Goal: Task Accomplishment & Management: Manage account settings

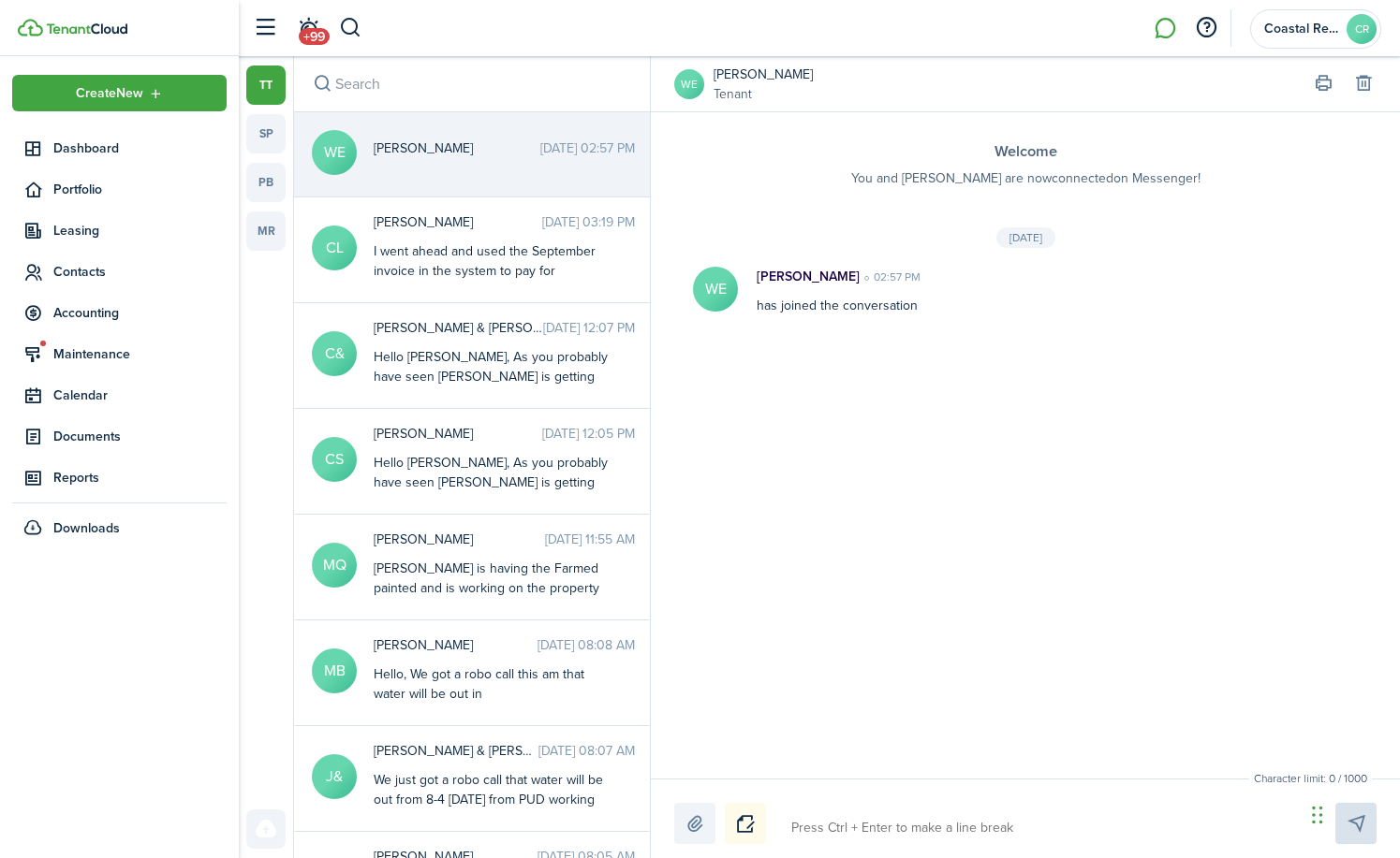
click at [344, 92] on input "search" at bounding box center [472, 84] width 355 height 55
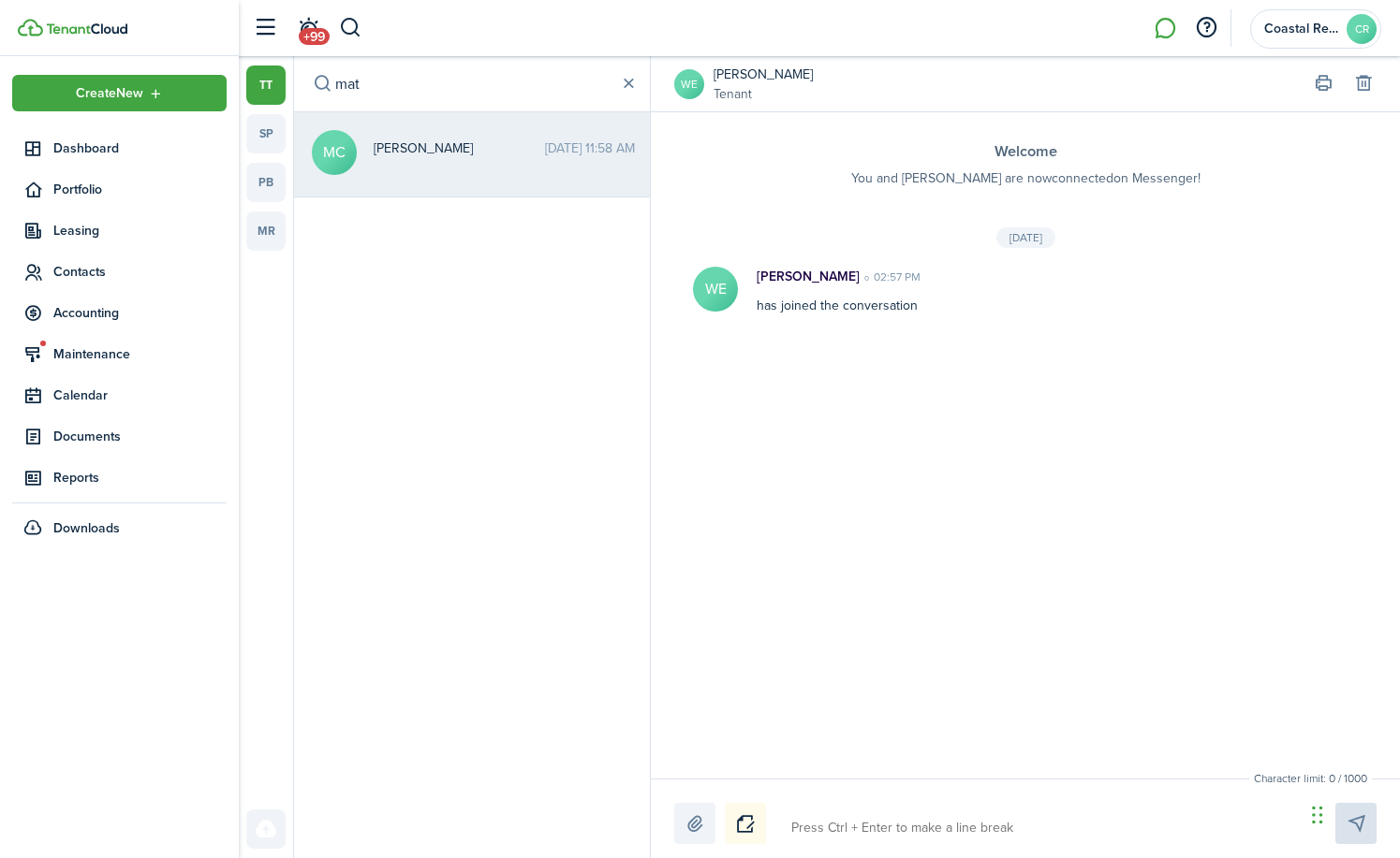
type input "mat"
click at [428, 147] on span "[PERSON_NAME]" at bounding box center [459, 148] width 171 height 20
click at [349, 20] on button "button" at bounding box center [351, 28] width 23 height 32
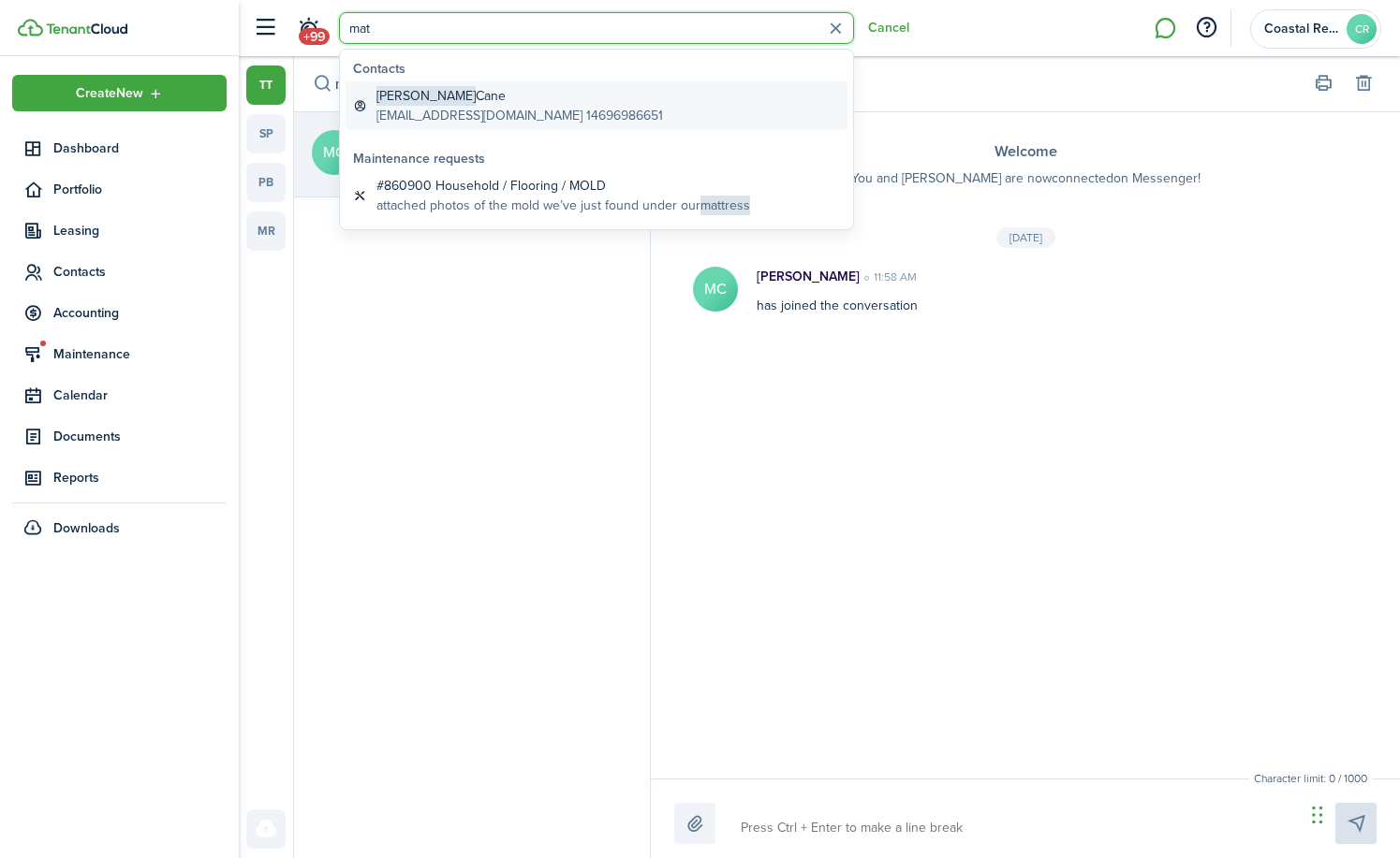
type input "mat"
click at [424, 107] on global-search-item-description "[EMAIL_ADDRESS][DOMAIN_NAME] 14696986651" at bounding box center [520, 116] width 287 height 20
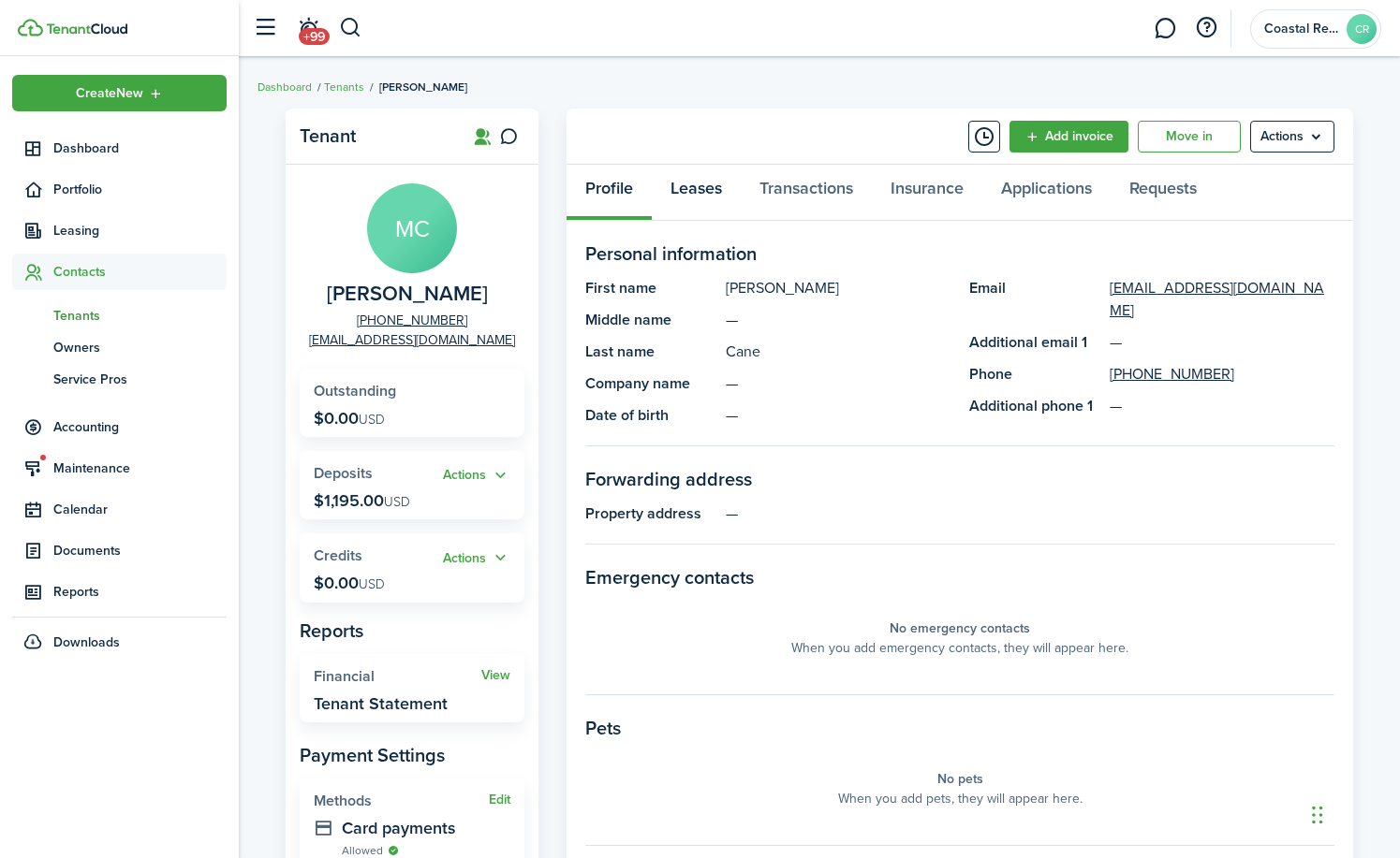
click at [694, 188] on link "Leases" at bounding box center [696, 192] width 89 height 56
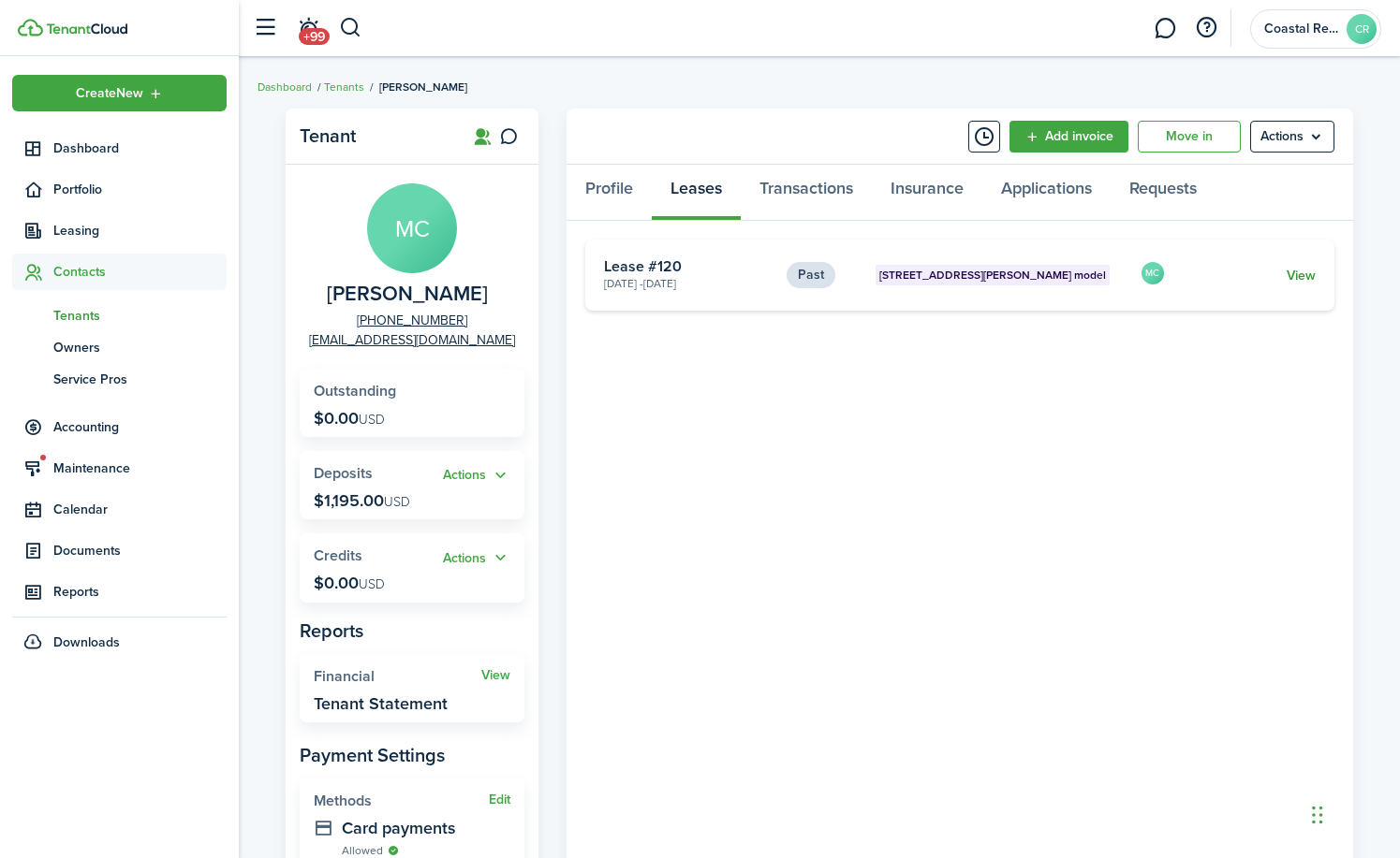
click at [1286, 270] on link "View" at bounding box center [1301, 275] width 29 height 20
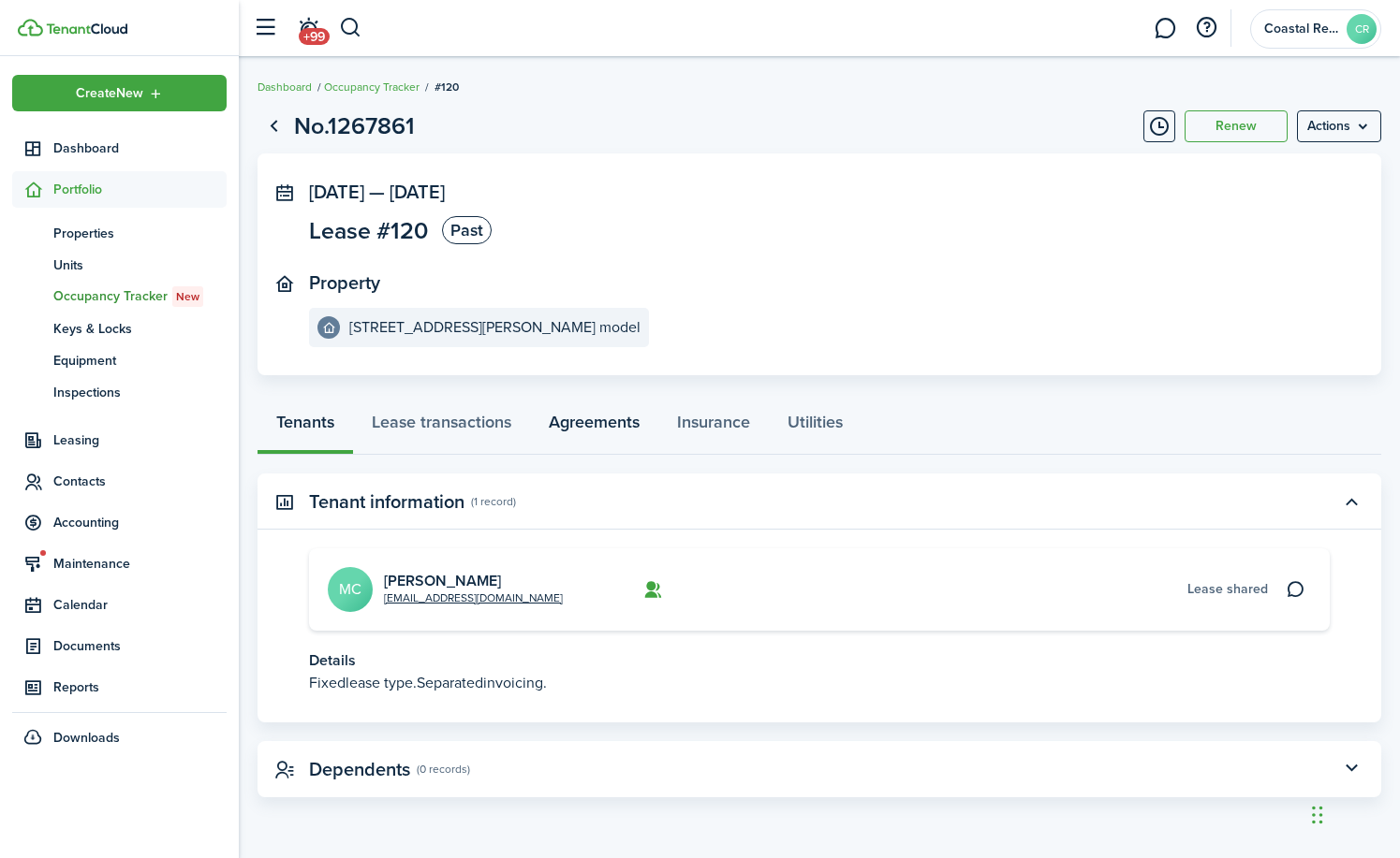
click at [601, 423] on link "Agreements" at bounding box center [593, 426] width 128 height 56
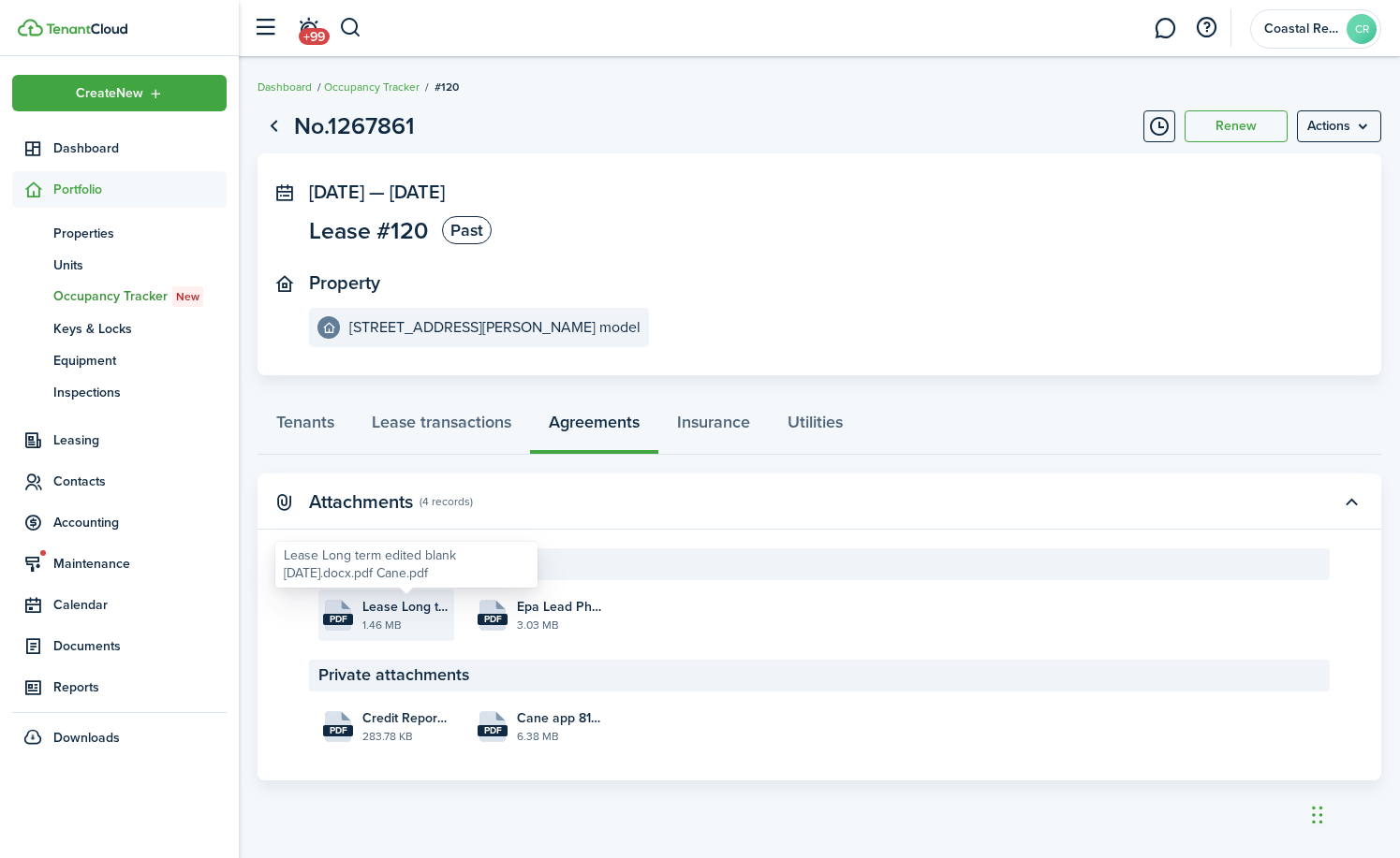
click at [397, 611] on span "Lease Long term edited blank [DATE].docx.pdf Cane.pdf" at bounding box center [405, 607] width 87 height 20
click at [347, 25] on button "button" at bounding box center [351, 28] width 23 height 32
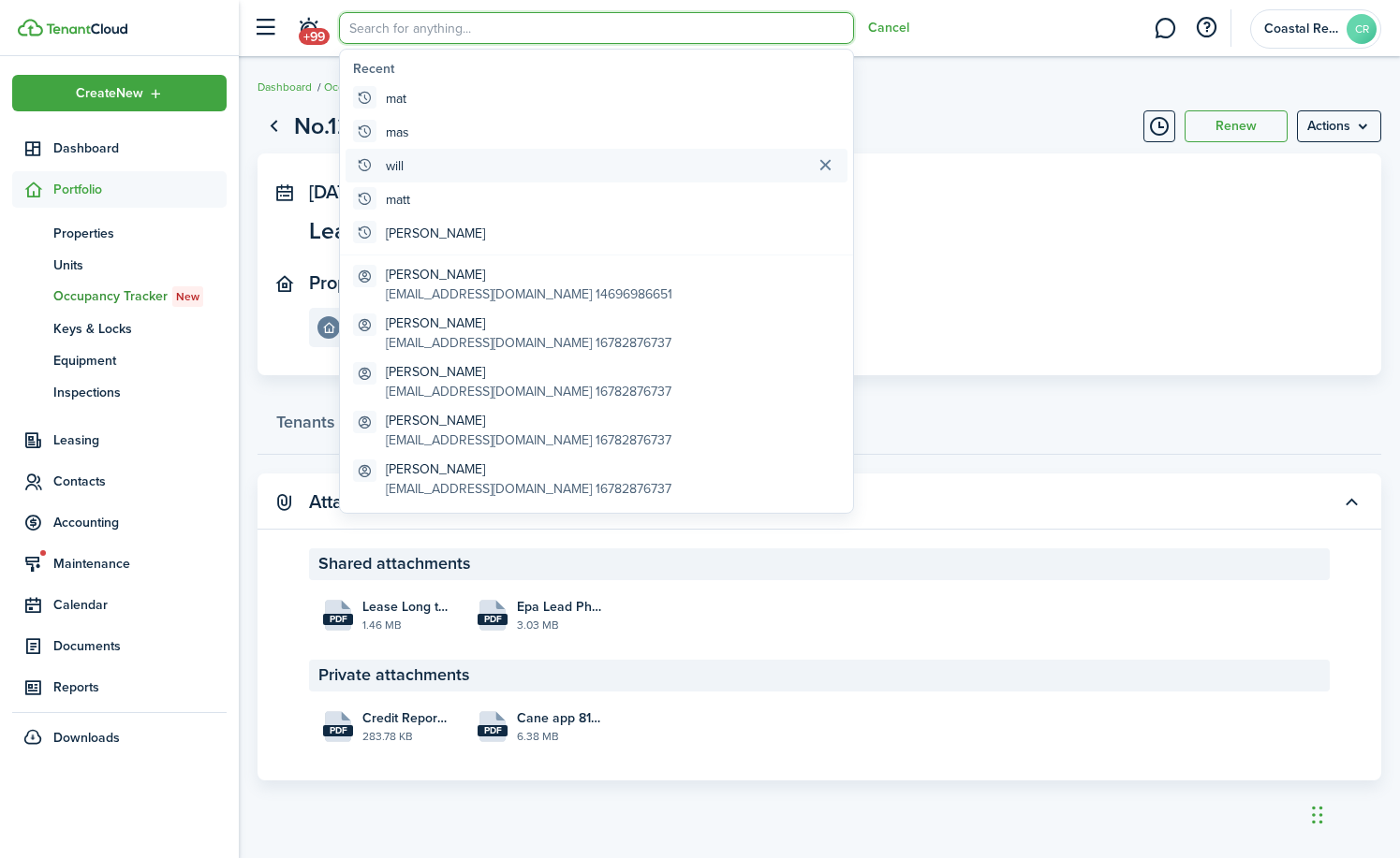
click at [397, 161] on global-search-item-title "will" at bounding box center [395, 166] width 18 height 20
type input "will"
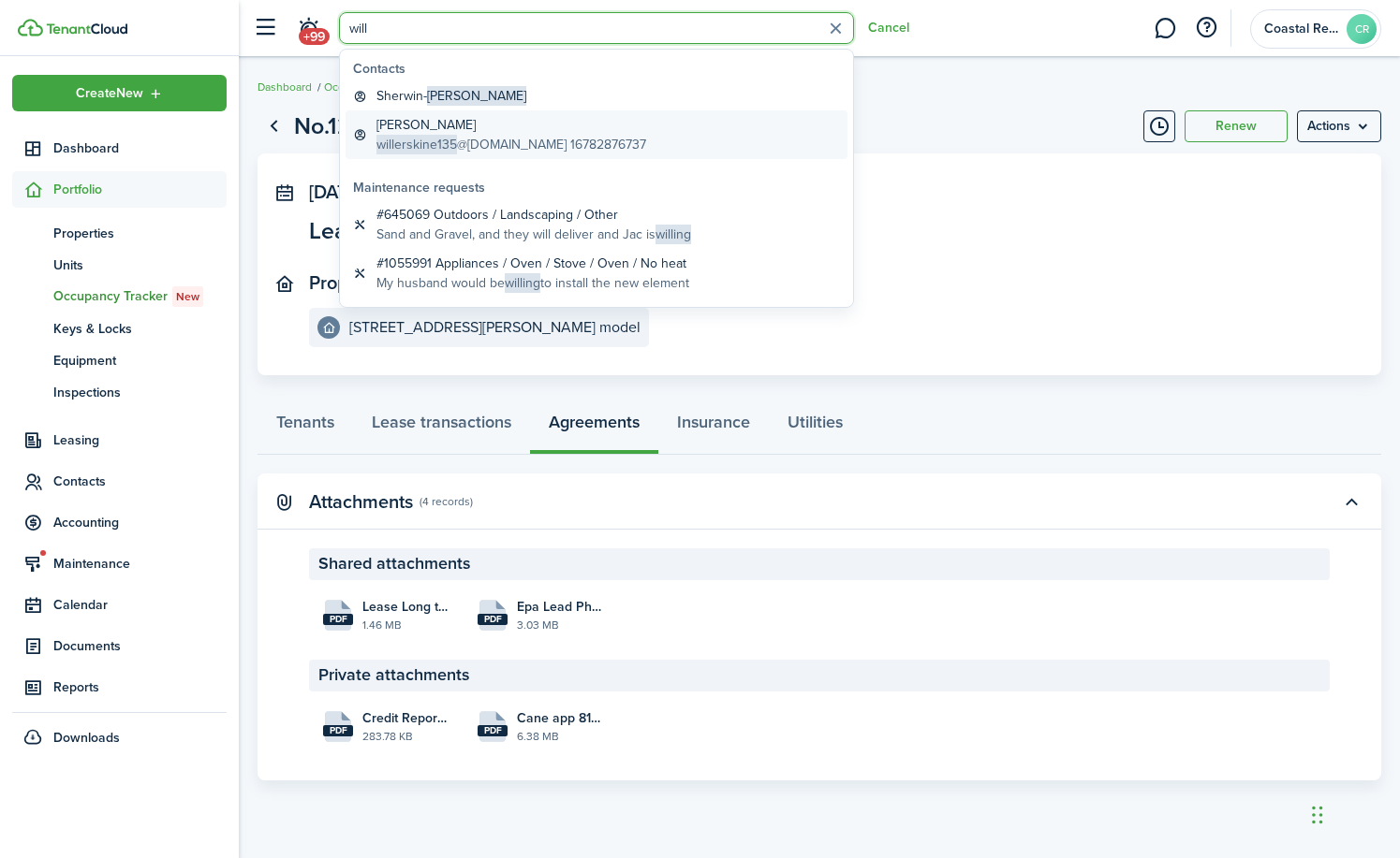
click at [430, 149] on span "willerskine135" at bounding box center [417, 144] width 80 height 20
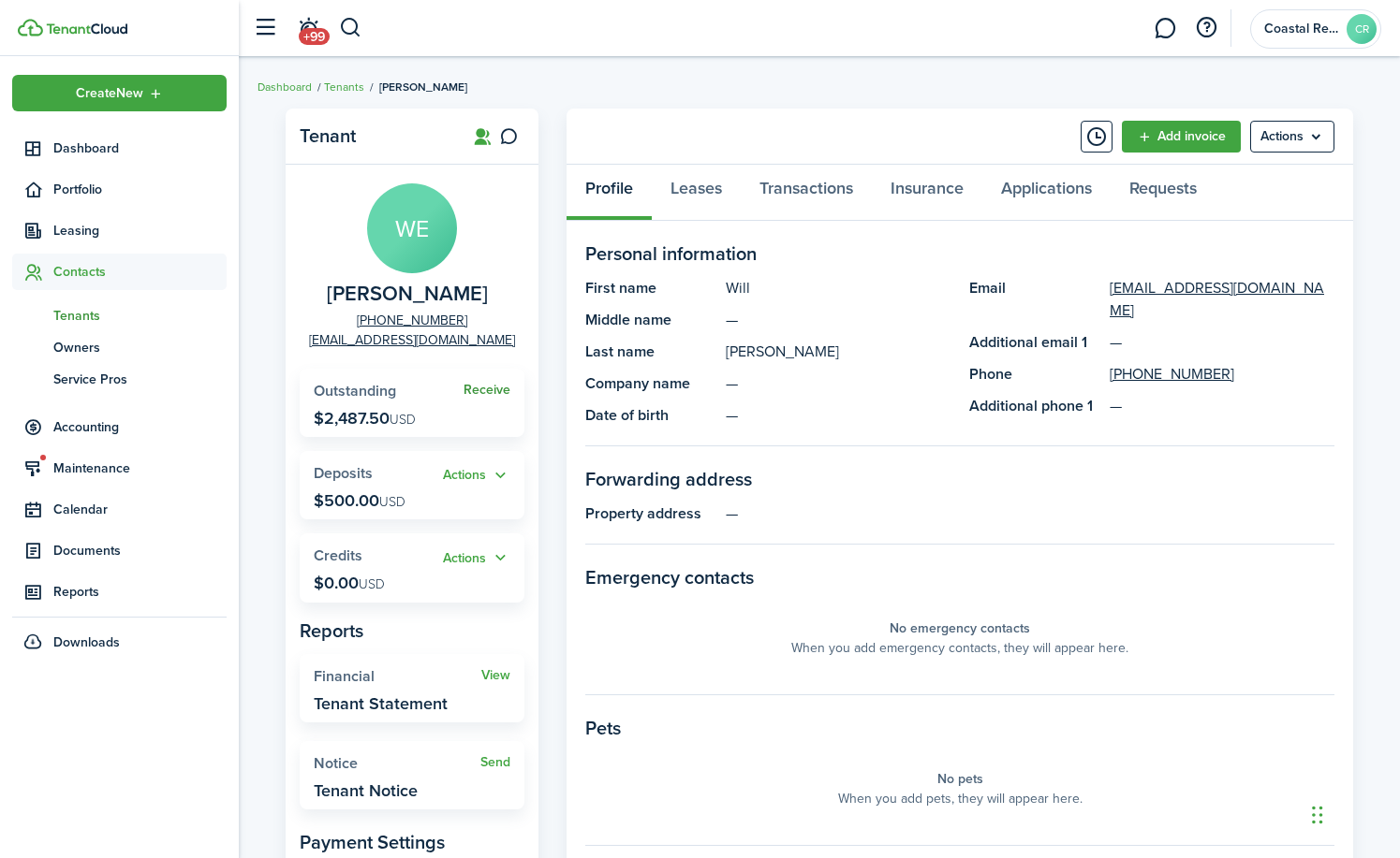
click at [477, 391] on link "Receive" at bounding box center [486, 391] width 47 height 15
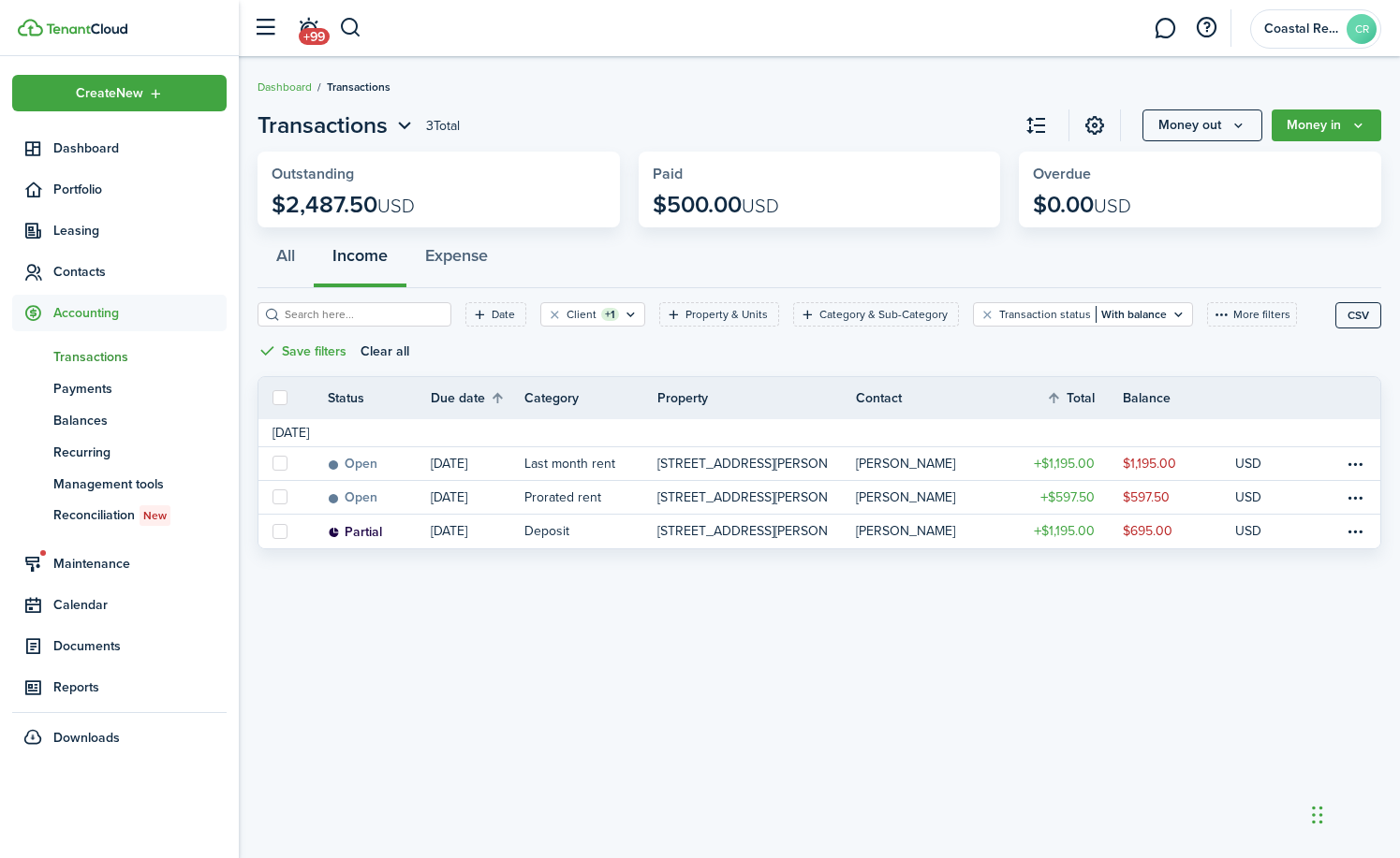
click at [492, 551] on page-view-body "Status Due date Category Property Contact Total Balance Actions [DATE] Open [DA…" at bounding box center [819, 472] width 1124 height 192
click at [302, 654] on div "Transactions 3 Total Money out Money in Outstanding $2,487.50 USD Paid $500.00 …" at bounding box center [819, 458] width 1161 height 717
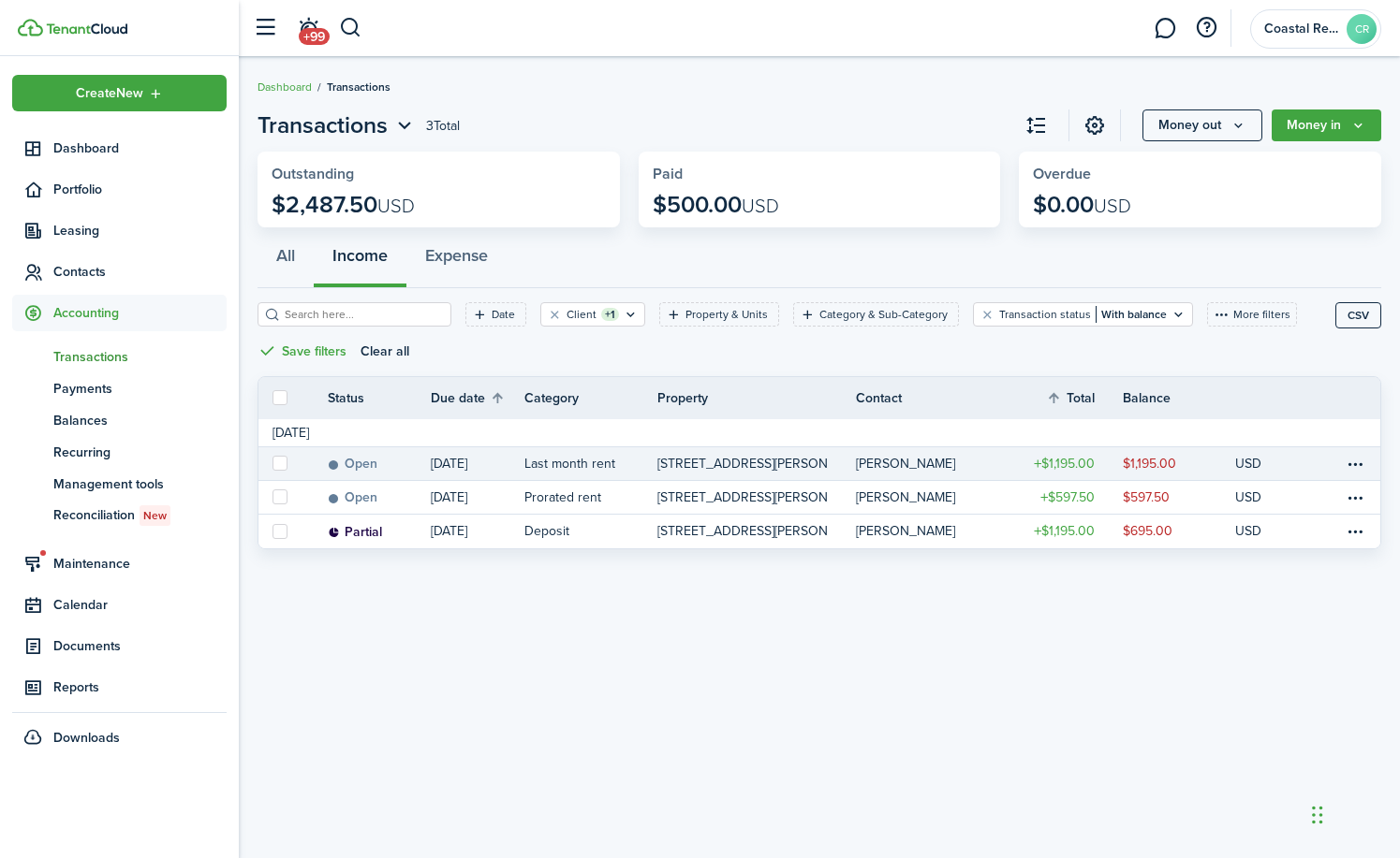
click at [276, 464] on label at bounding box center [280, 463] width 15 height 15
click at [272, 464] on input "checkbox" at bounding box center [271, 463] width 1 height 1
checkbox input "true"
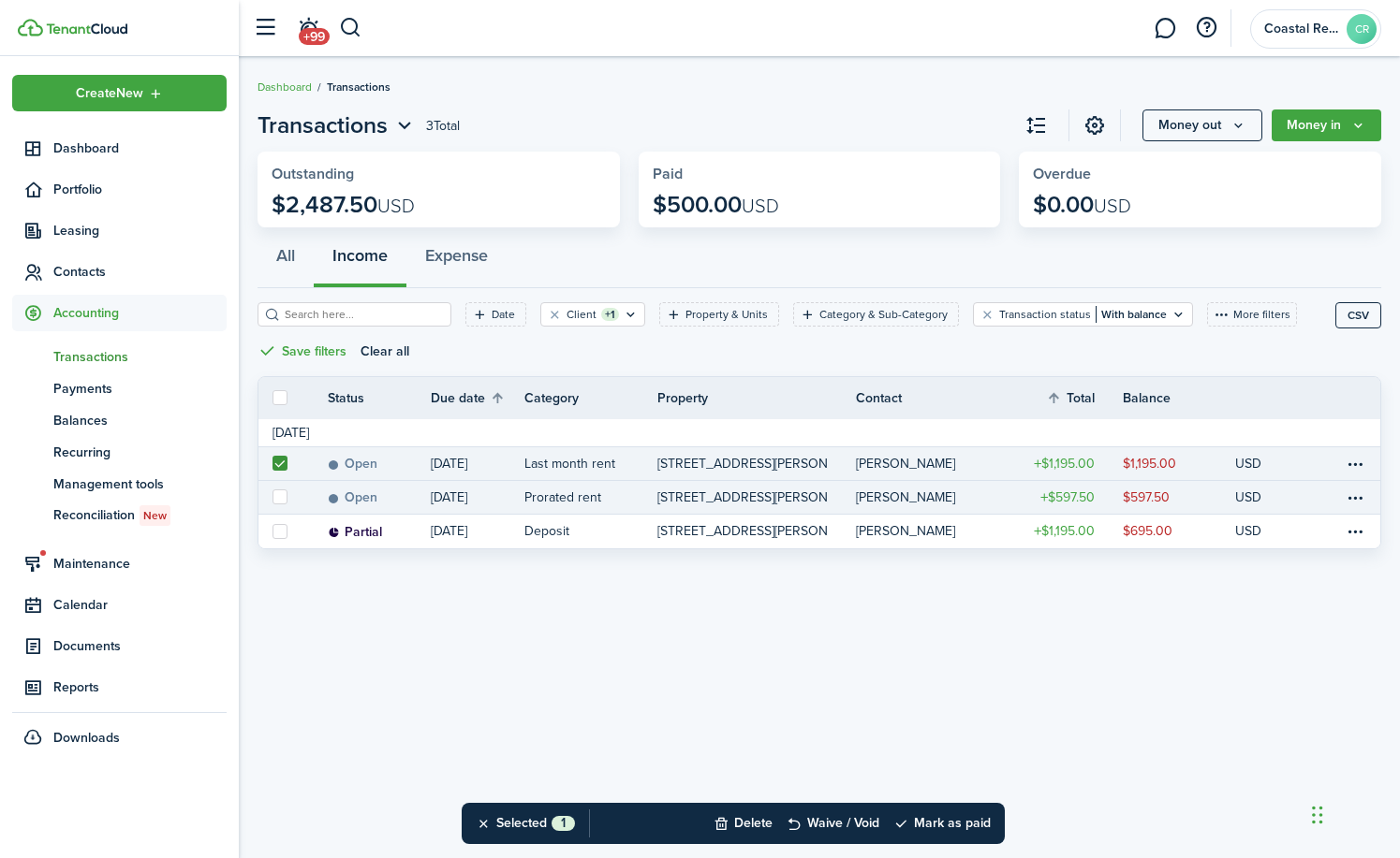
click at [281, 497] on label at bounding box center [280, 497] width 15 height 15
click at [272, 497] on input "checkbox" at bounding box center [271, 497] width 1 height 1
checkbox input "true"
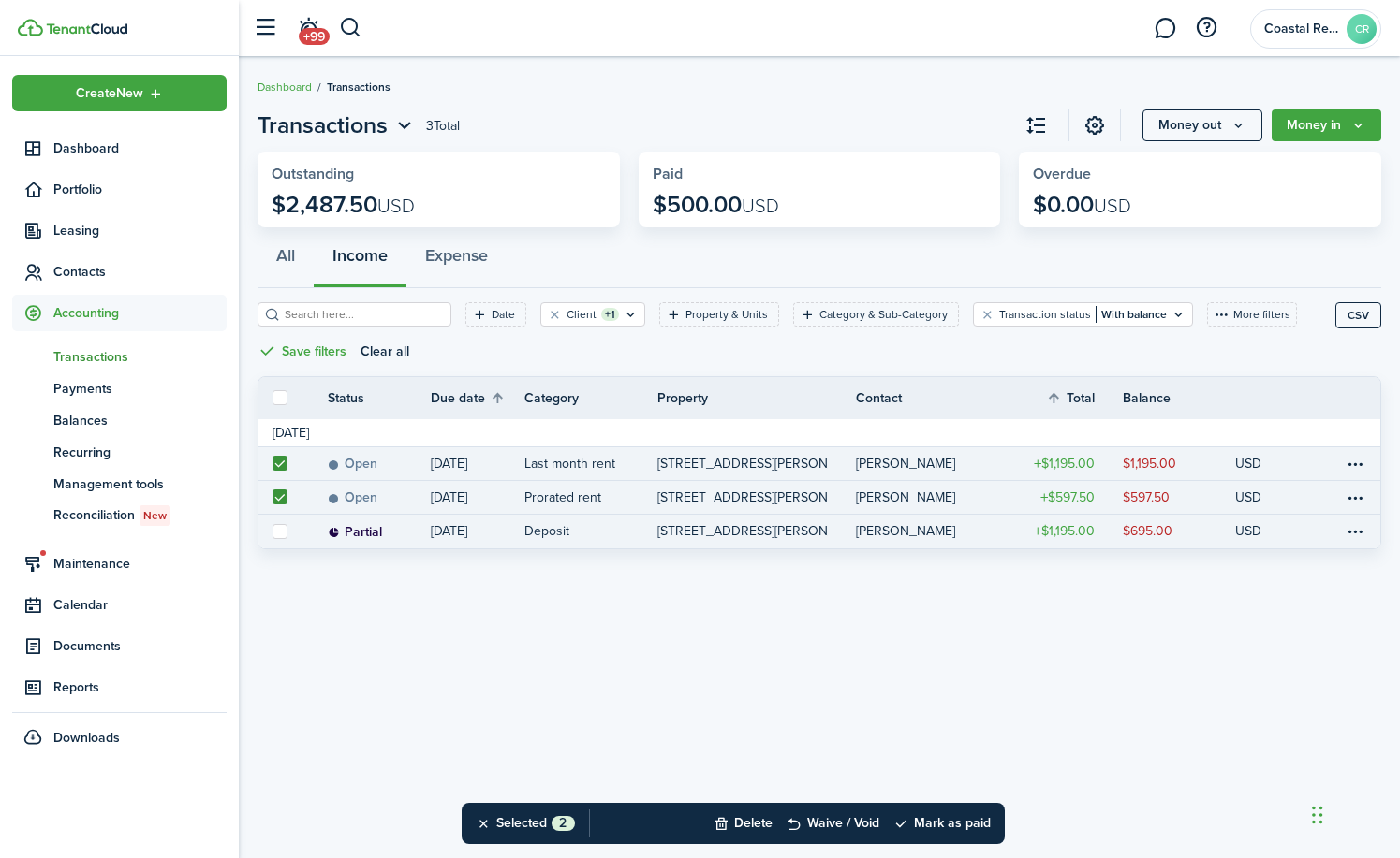
click at [276, 531] on label at bounding box center [280, 532] width 15 height 15
click at [272, 531] on input "checkbox" at bounding box center [271, 530] width 1 height 1
checkbox input "true"
click at [932, 826] on button "Mark as paid" at bounding box center [942, 824] width 97 height 41
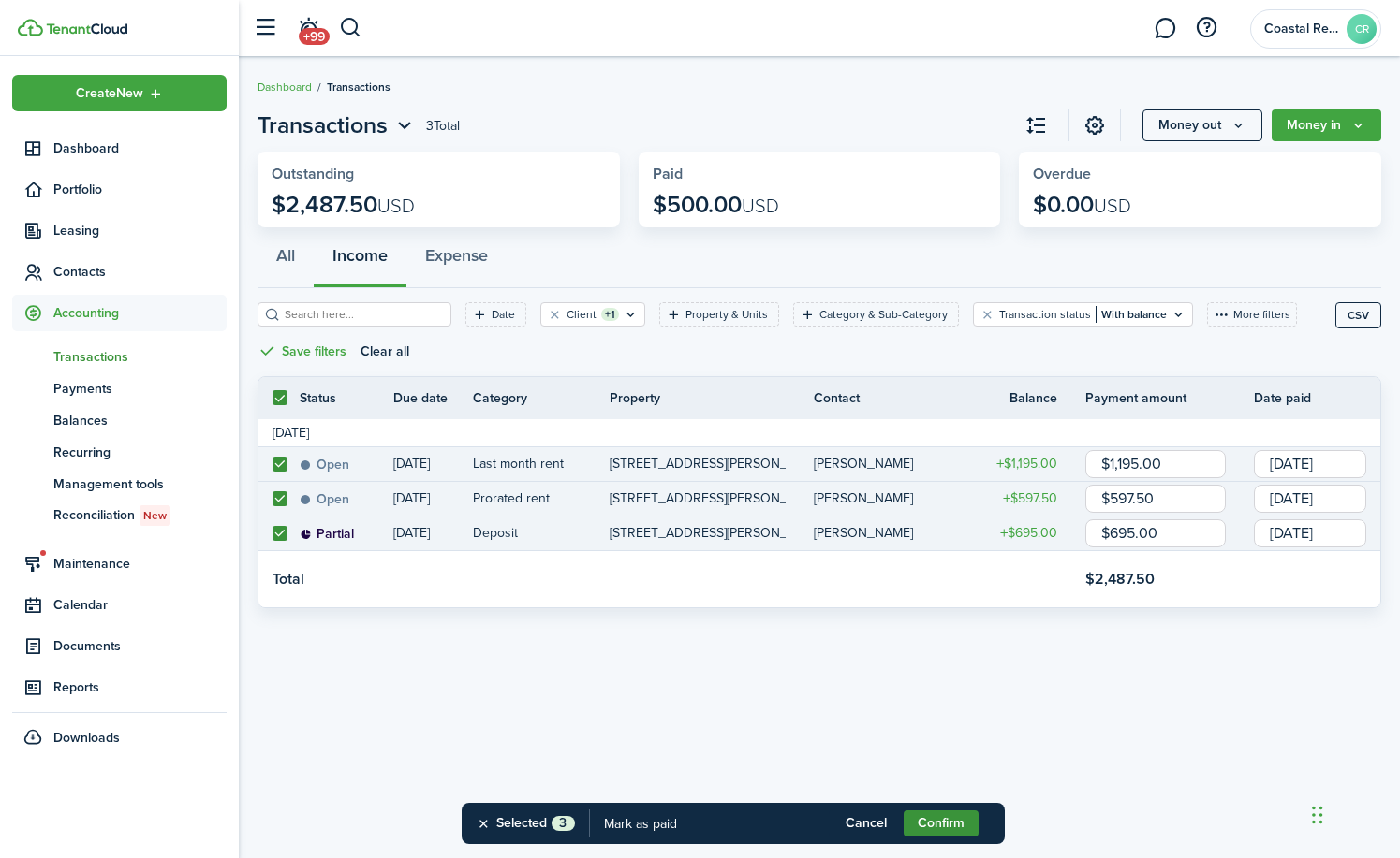
click at [938, 817] on button "Confirm" at bounding box center [940, 823] width 75 height 26
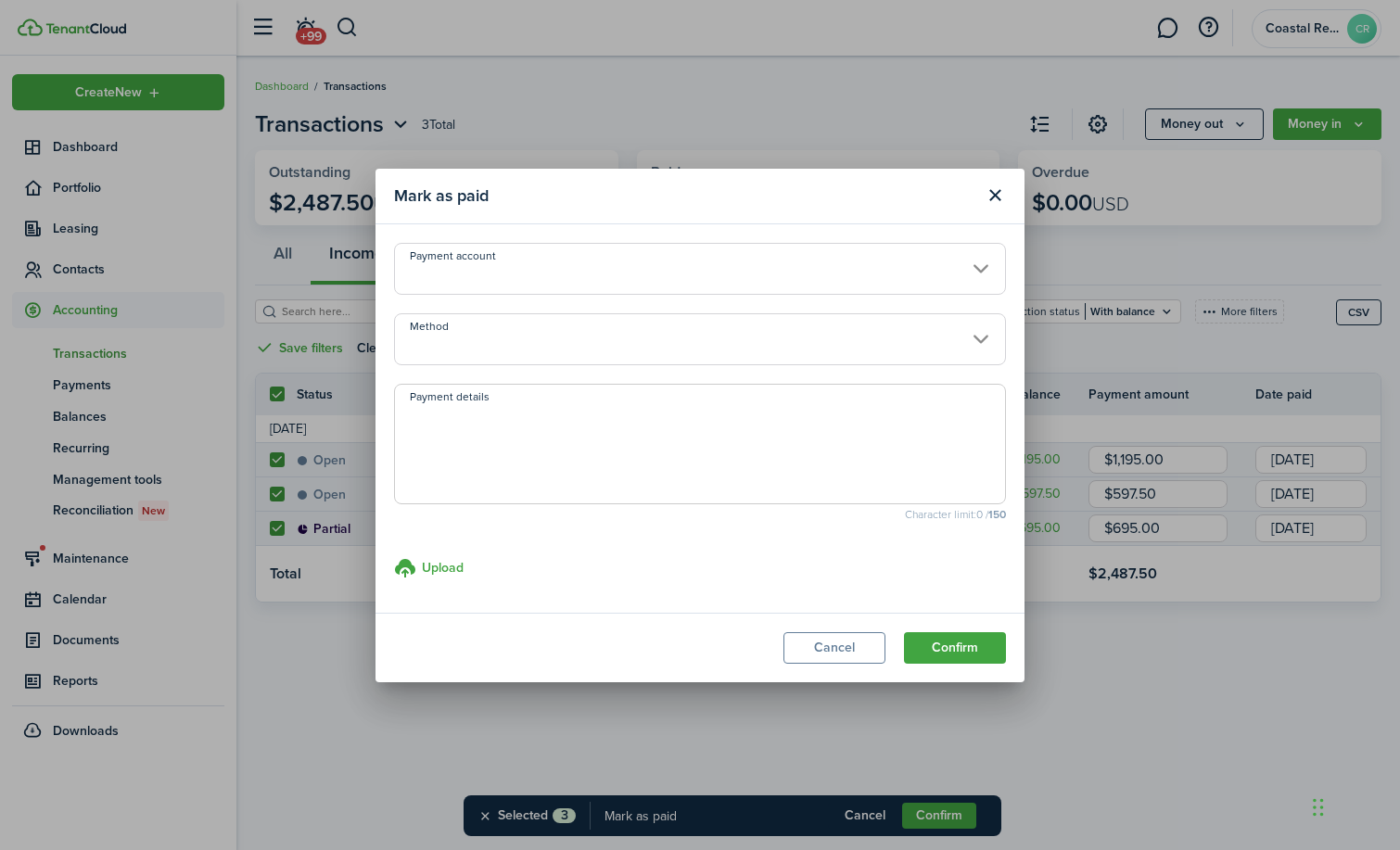
click at [540, 265] on input "Payment account" at bounding box center [700, 269] width 612 height 52
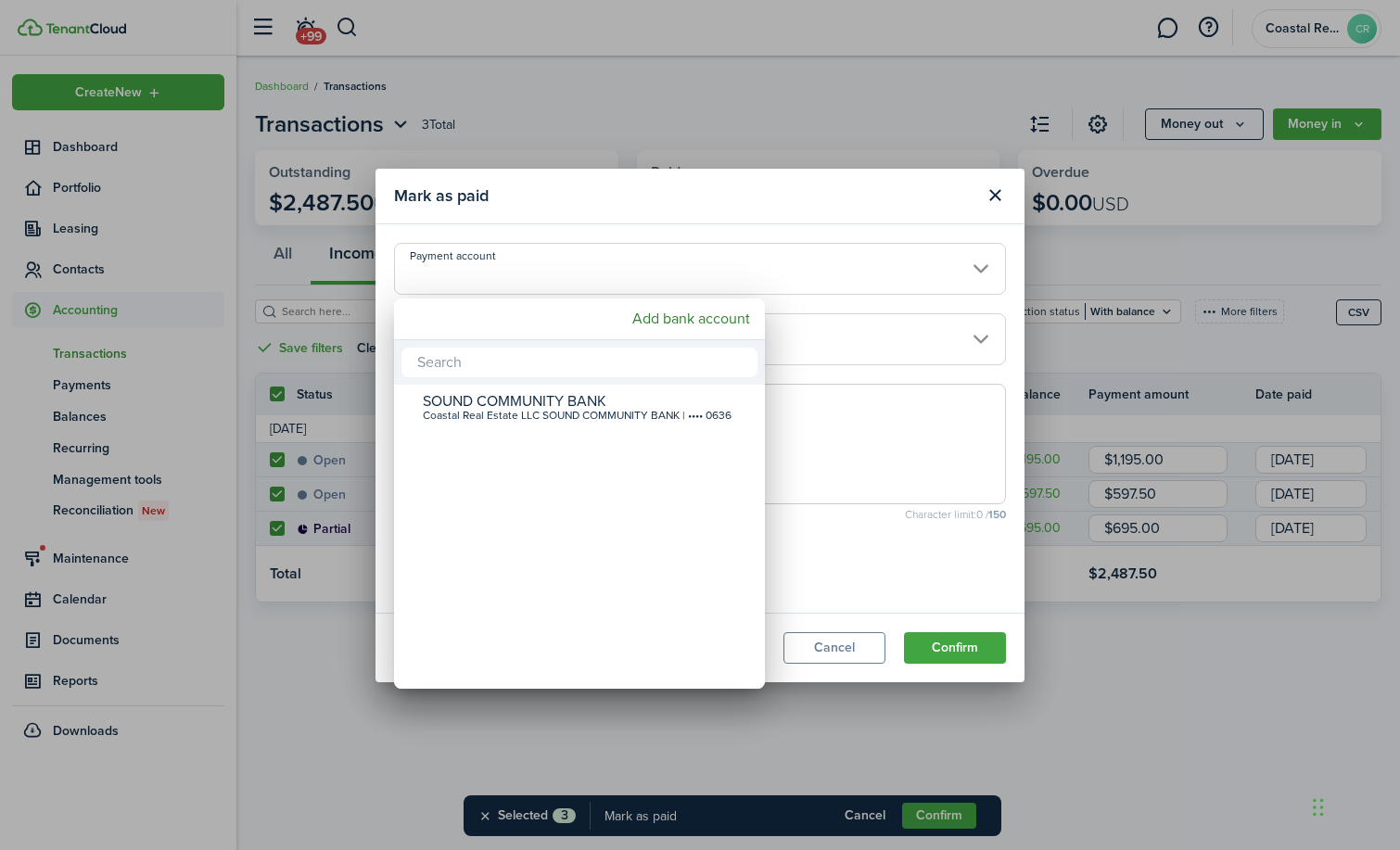
click at [995, 197] on div at bounding box center [700, 425] width 1697 height 1147
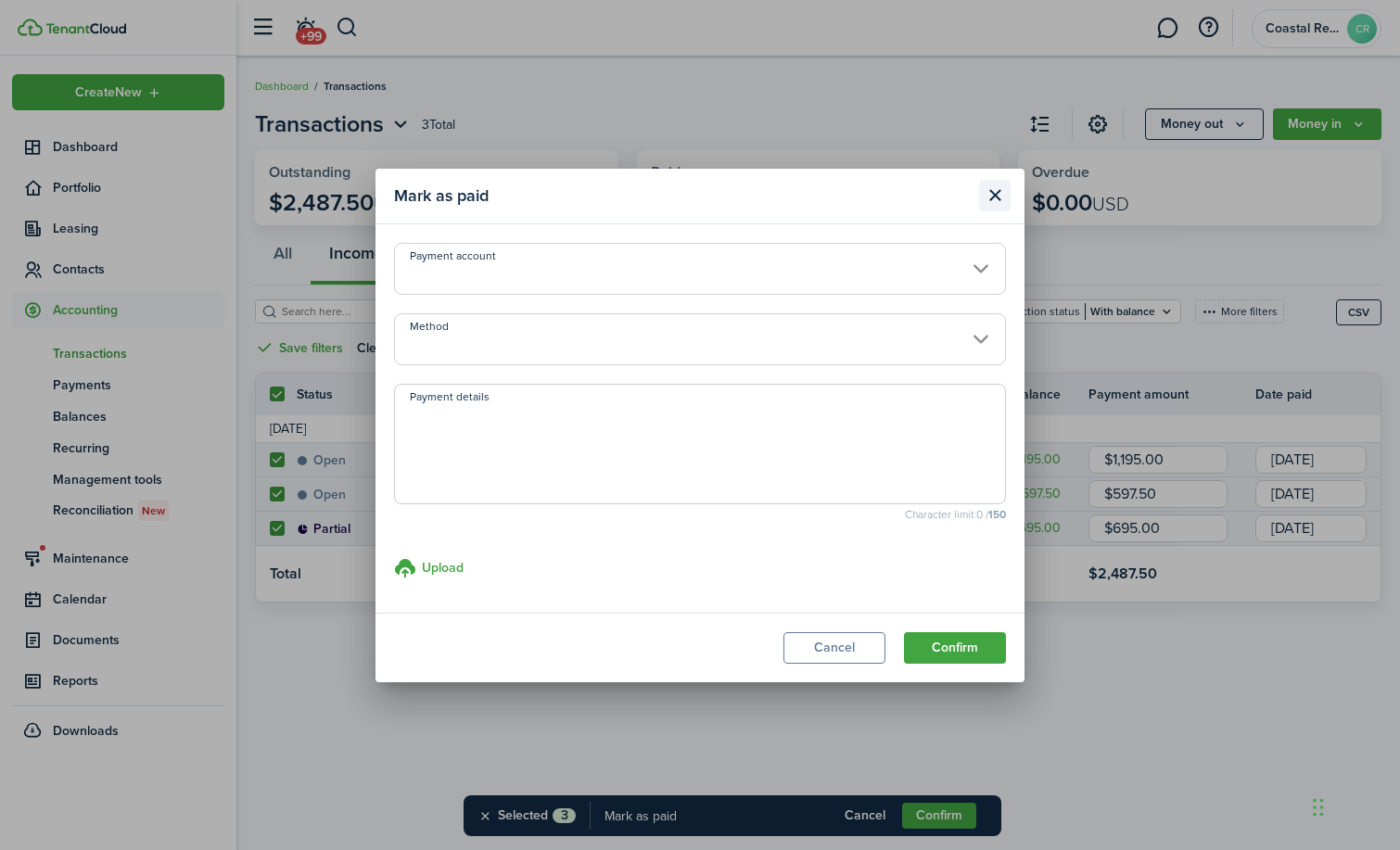
click at [994, 196] on button "Close modal" at bounding box center [995, 195] width 31 height 31
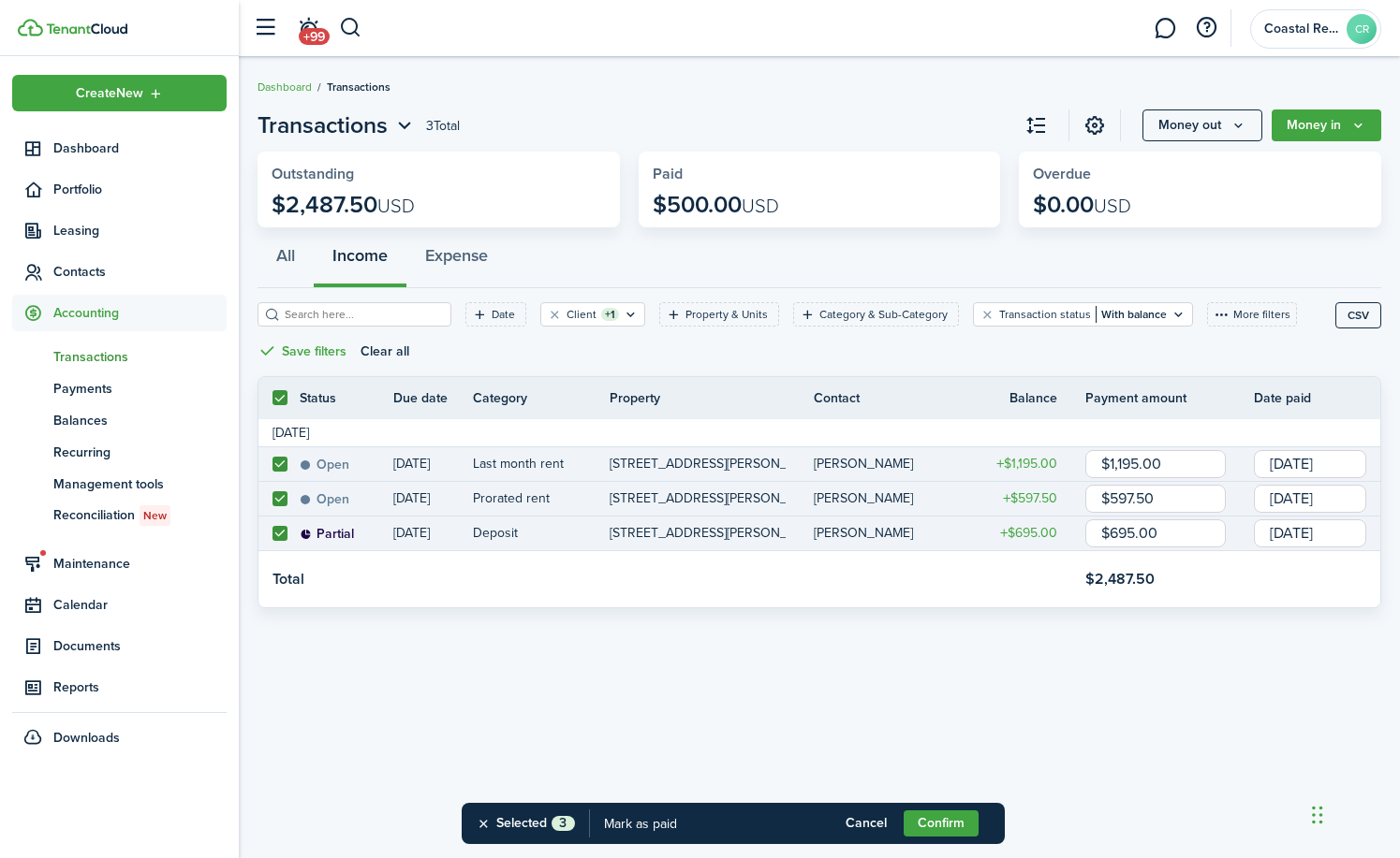
click at [649, 823] on floating-action-stub "Mark as paid" at bounding box center [640, 824] width 101 height 41
click at [484, 822] on button "Selected 3" at bounding box center [526, 824] width 99 height 41
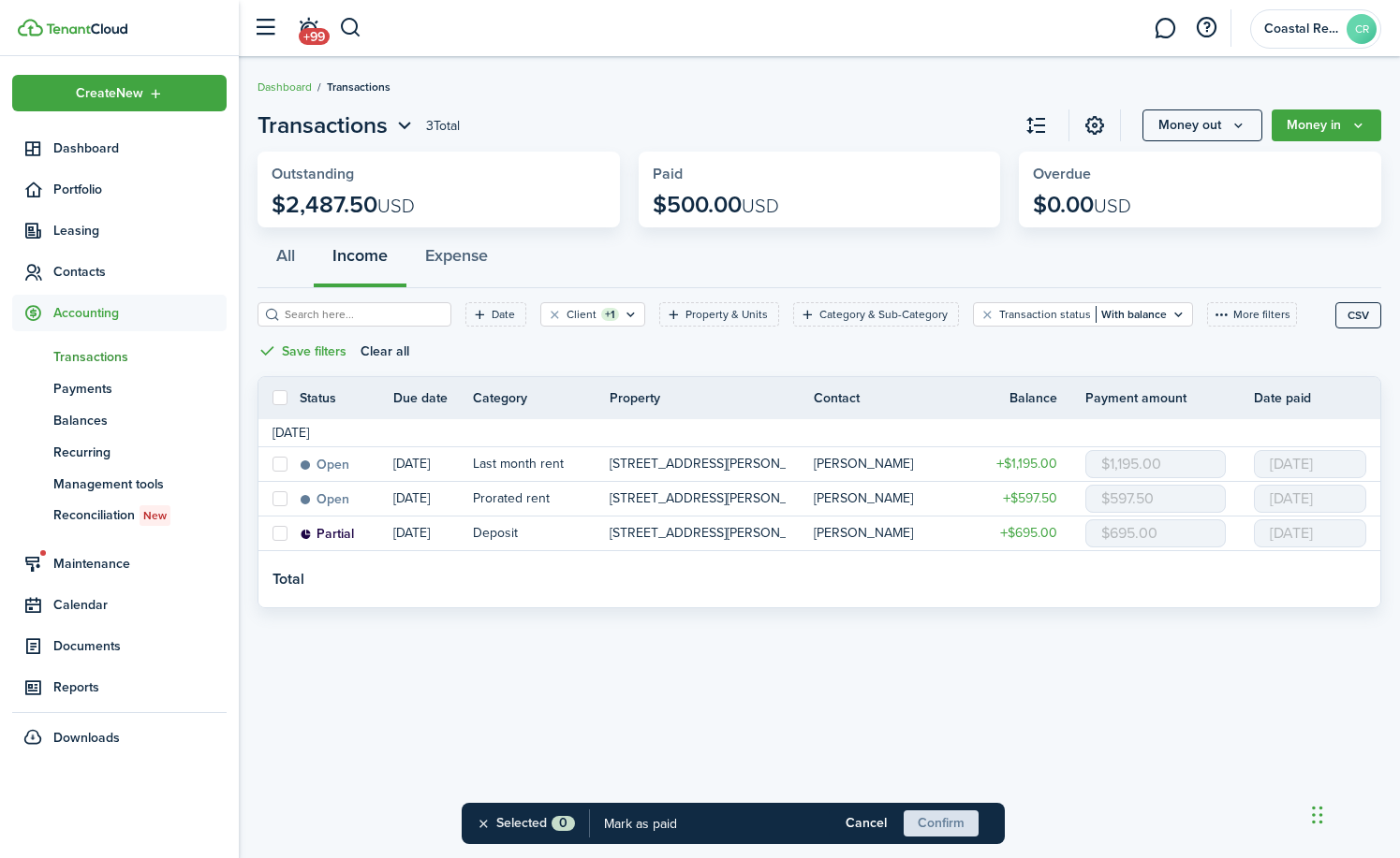
checkbox input "false"
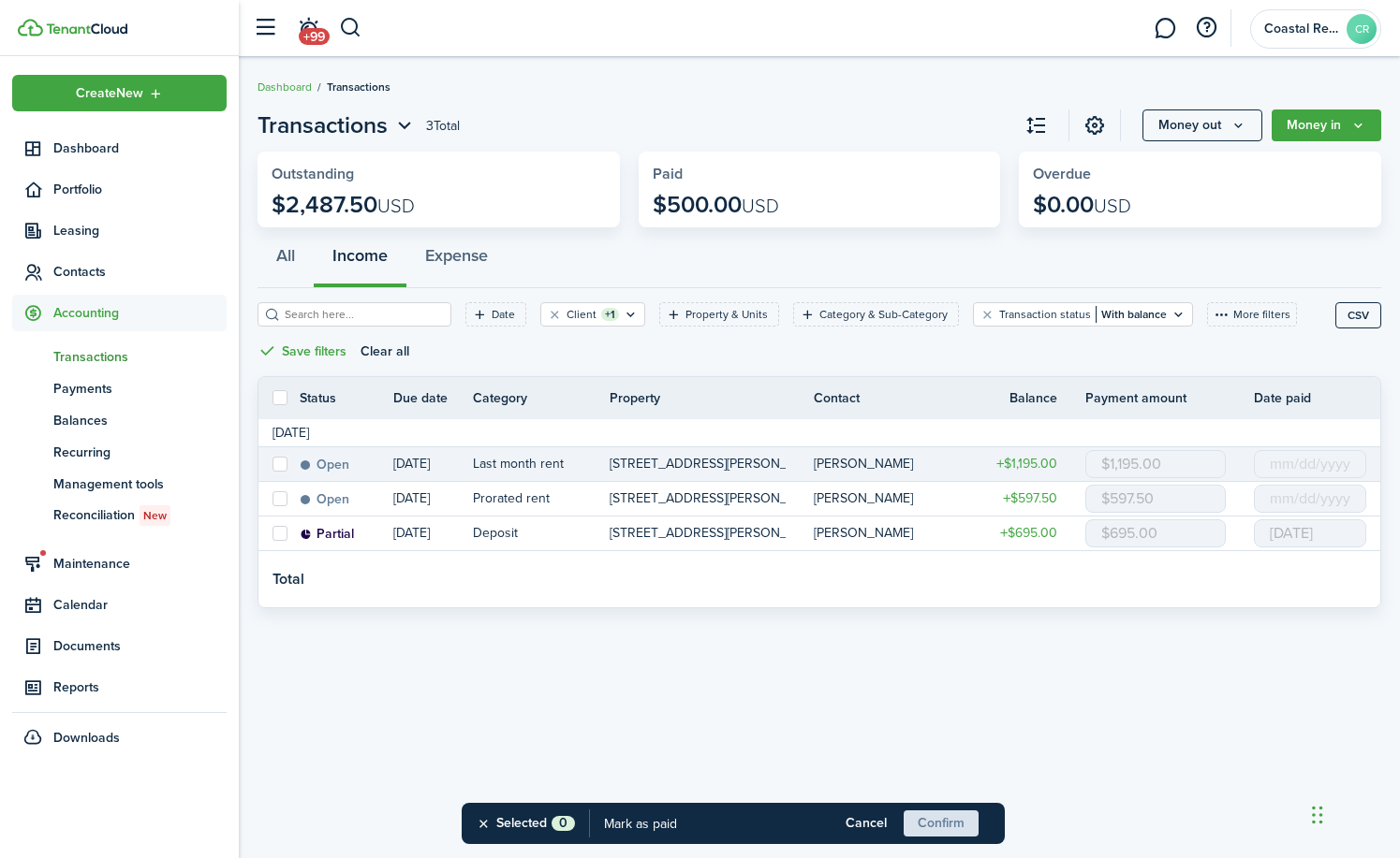
click at [285, 462] on label at bounding box center [280, 464] width 15 height 15
click at [272, 463] on input "checkbox" at bounding box center [271, 463] width 1 height 1
checkbox input "true"
type input "[DATE]"
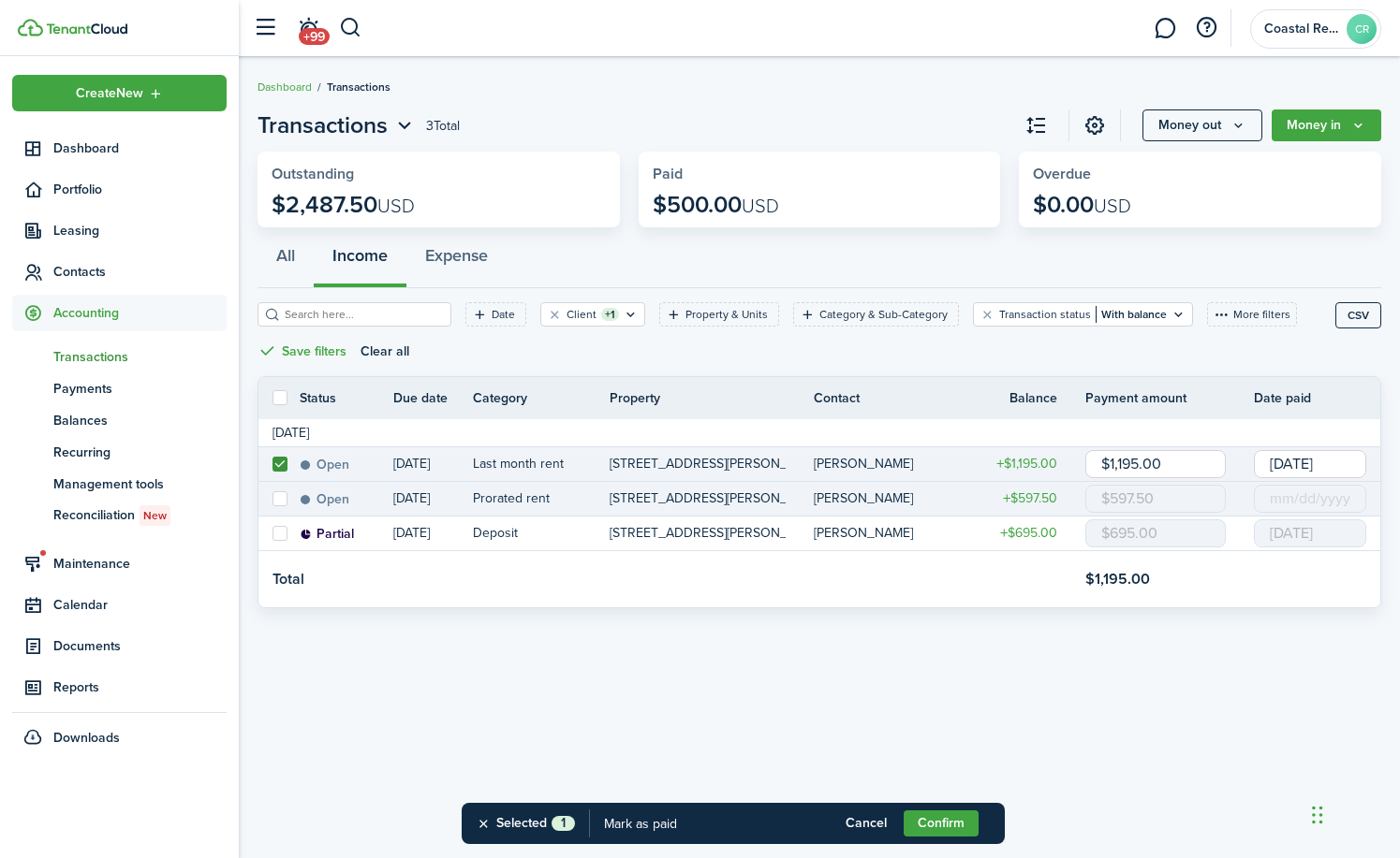
click at [279, 497] on label at bounding box center [280, 499] width 15 height 15
click at [272, 498] on input "checkbox" at bounding box center [271, 498] width 1 height 1
checkbox input "true"
type input "[DATE]"
click at [932, 820] on button "Confirm" at bounding box center [940, 823] width 75 height 26
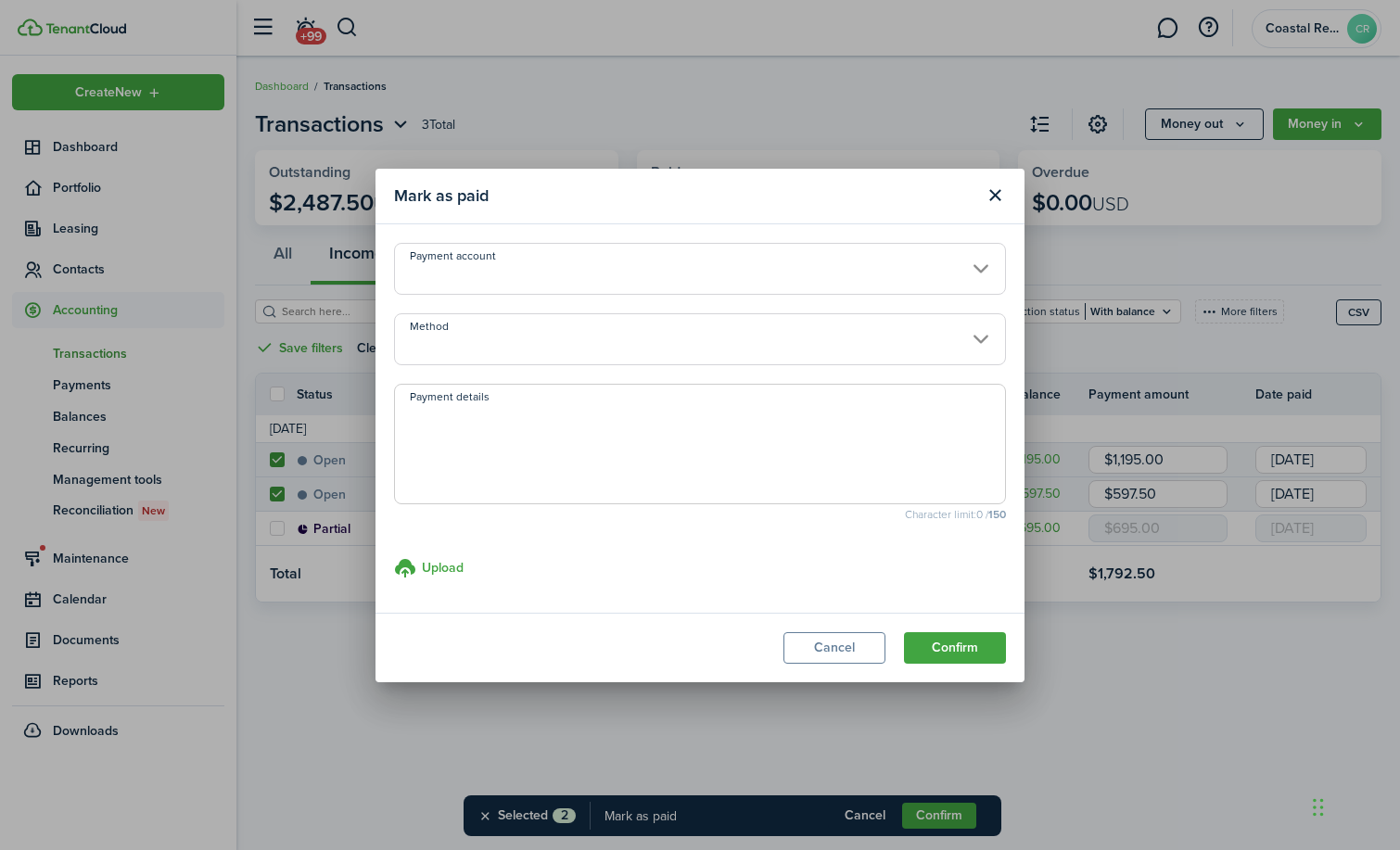
click at [660, 464] on textarea "Payment details" at bounding box center [700, 450] width 611 height 89
type textarea "paid 2578.03 to [PERSON_NAME] (over paid 90.53) $90.53 will show as a credit"
click at [936, 652] on button "Confirm" at bounding box center [955, 647] width 102 height 31
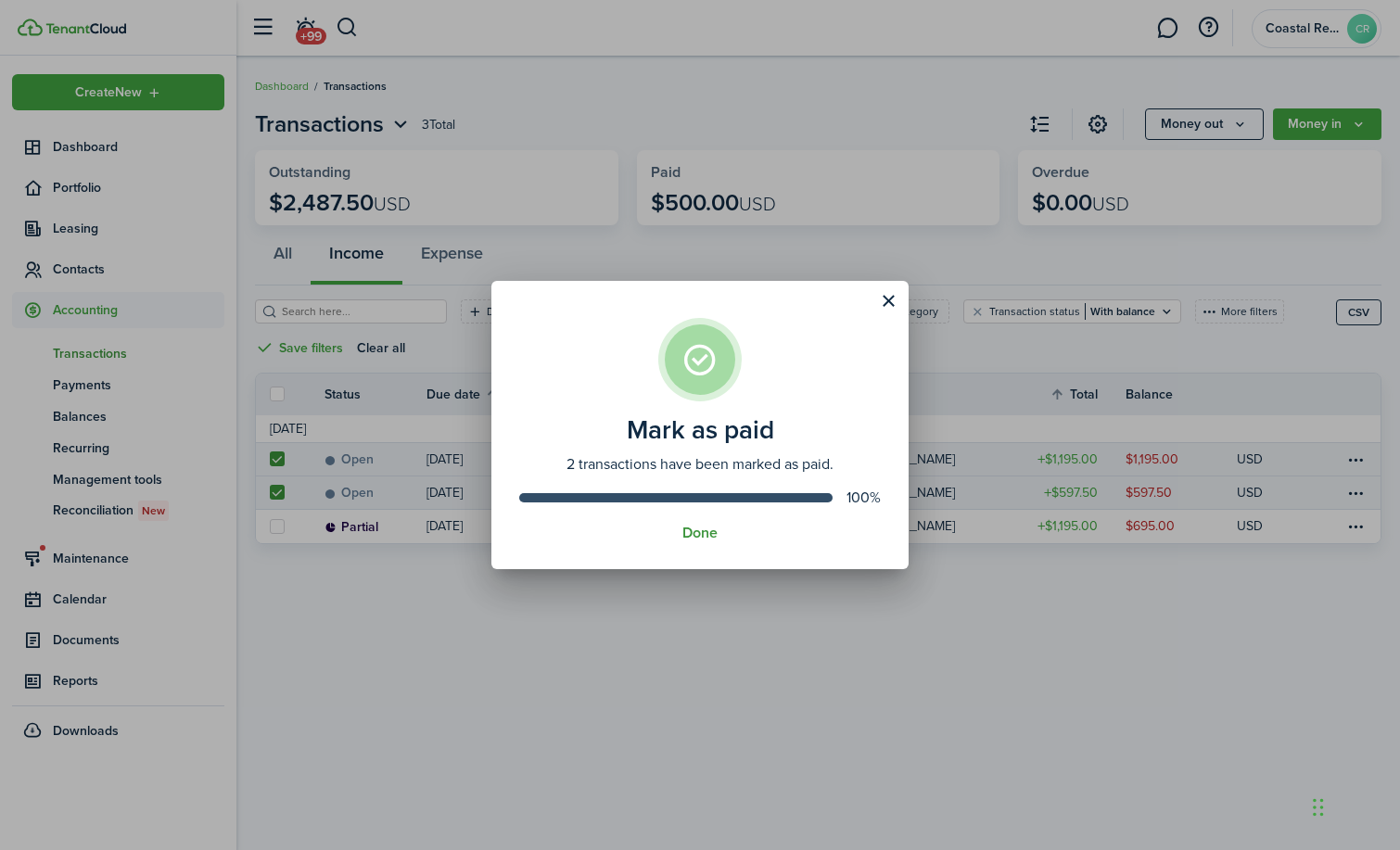
click at [700, 534] on button "Done" at bounding box center [700, 533] width 35 height 17
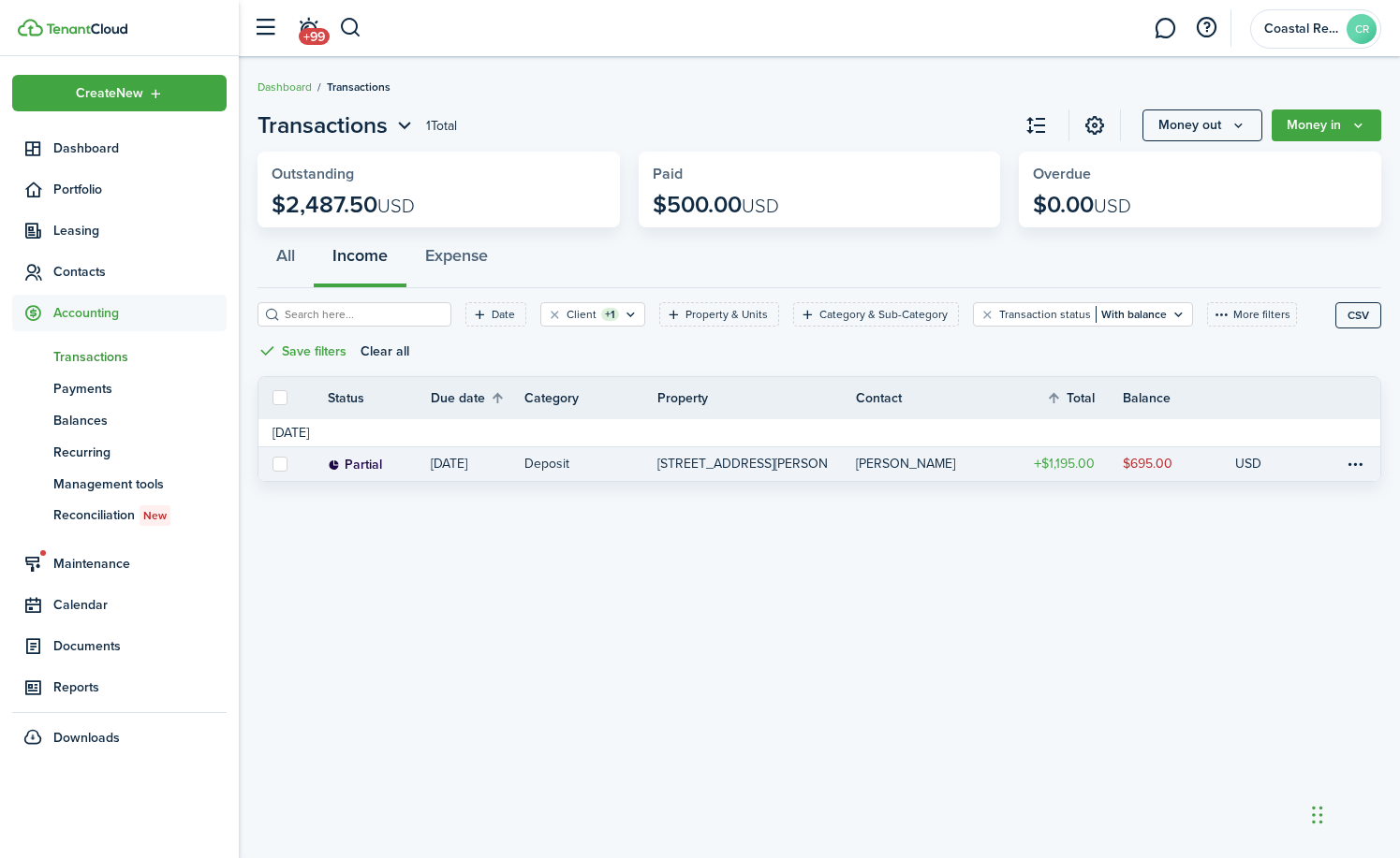
click at [277, 463] on label at bounding box center [280, 464] width 15 height 15
click at [272, 463] on input "checkbox" at bounding box center [271, 463] width 1 height 1
checkbox input "true"
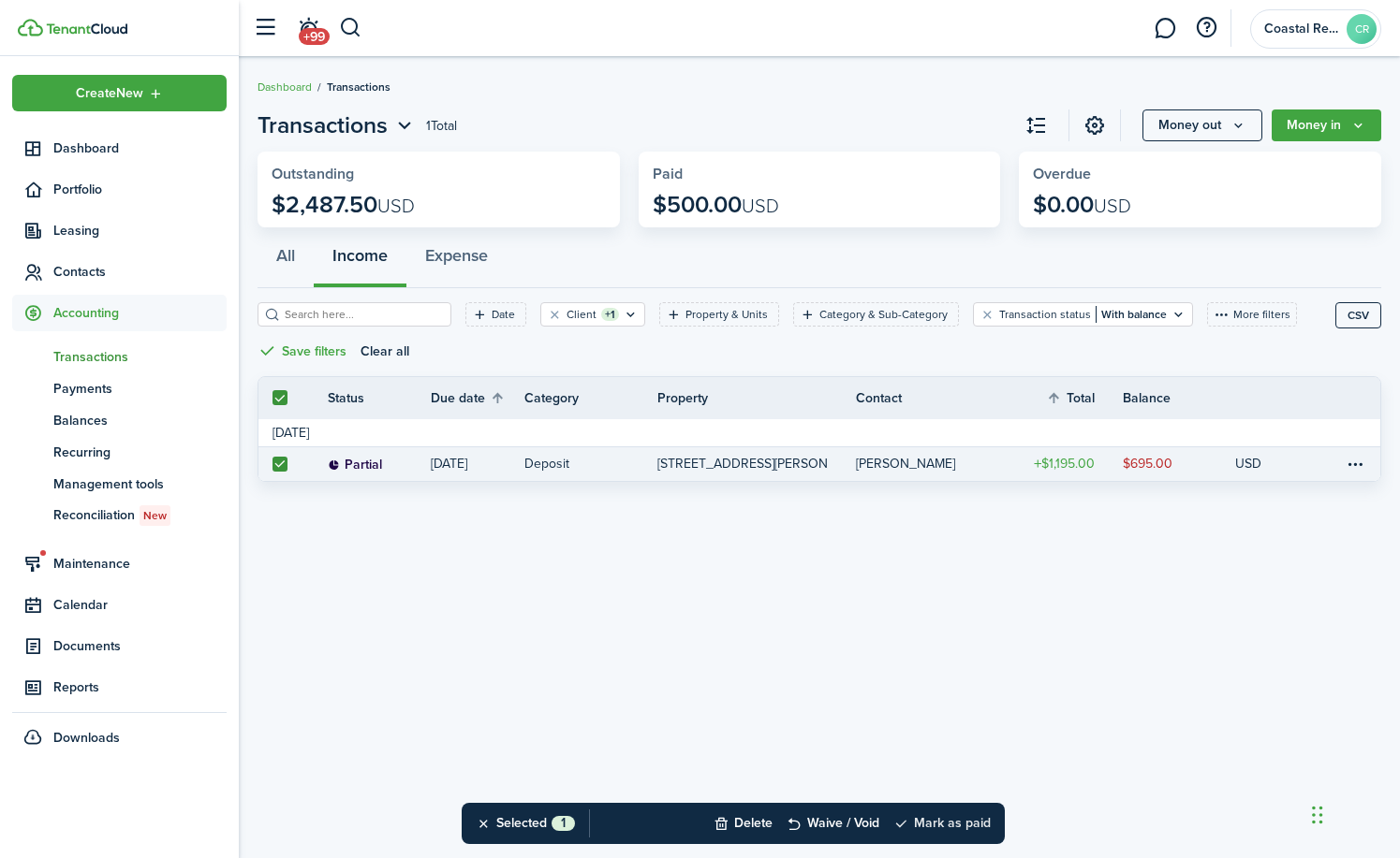
click at [929, 823] on button "Mark as paid" at bounding box center [942, 824] width 97 height 41
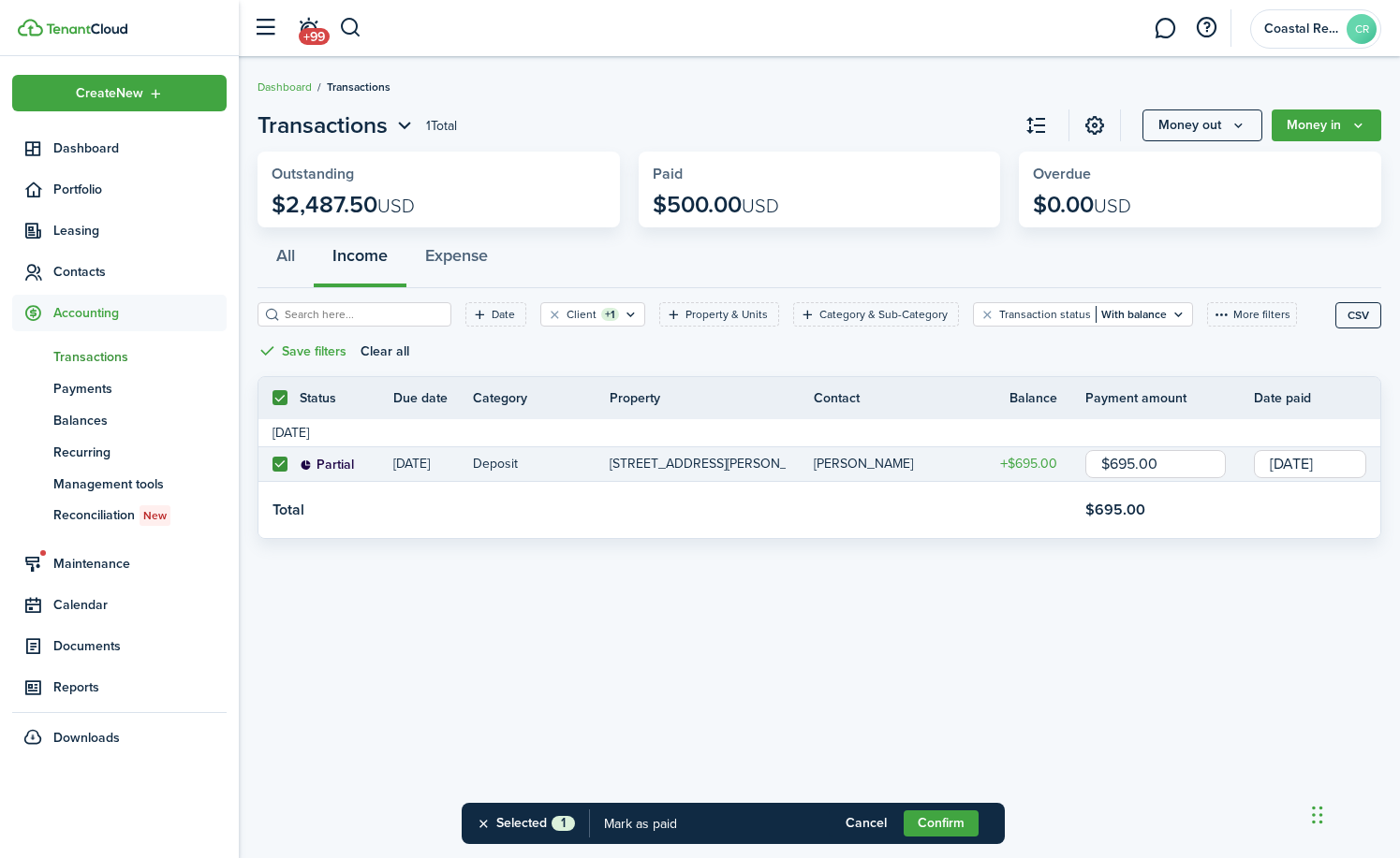
click at [1166, 464] on input "$695.00" at bounding box center [1154, 463] width 140 height 28
type input "$"
type input "$695.00"
click at [934, 818] on button "Confirm" at bounding box center [940, 823] width 75 height 26
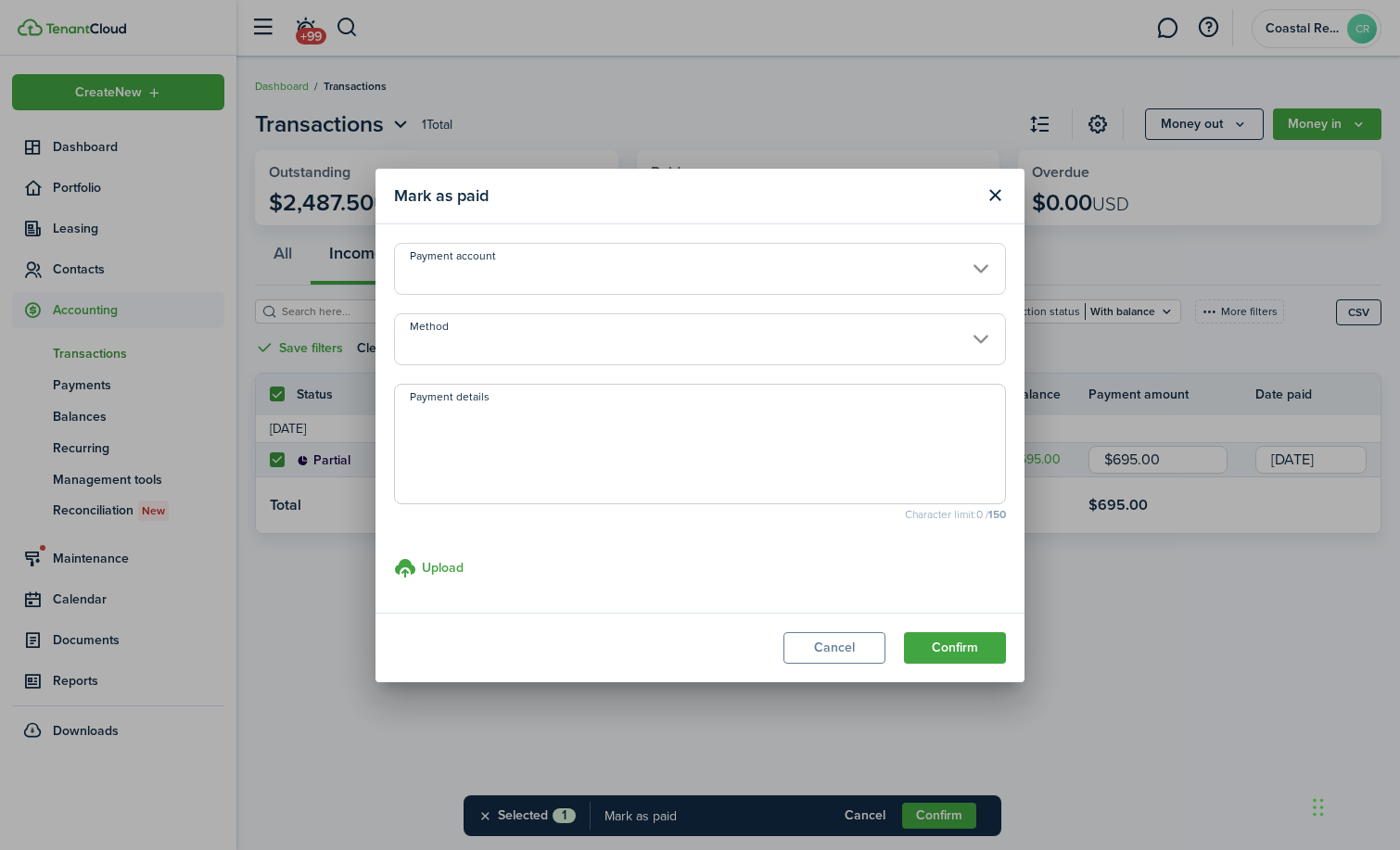
click at [498, 447] on textarea "Payment details" at bounding box center [700, 450] width 611 height 89
type textarea "paid the 2578.03 for move in (over payment will show as credit )"
click at [977, 648] on button "Confirm" at bounding box center [955, 647] width 102 height 31
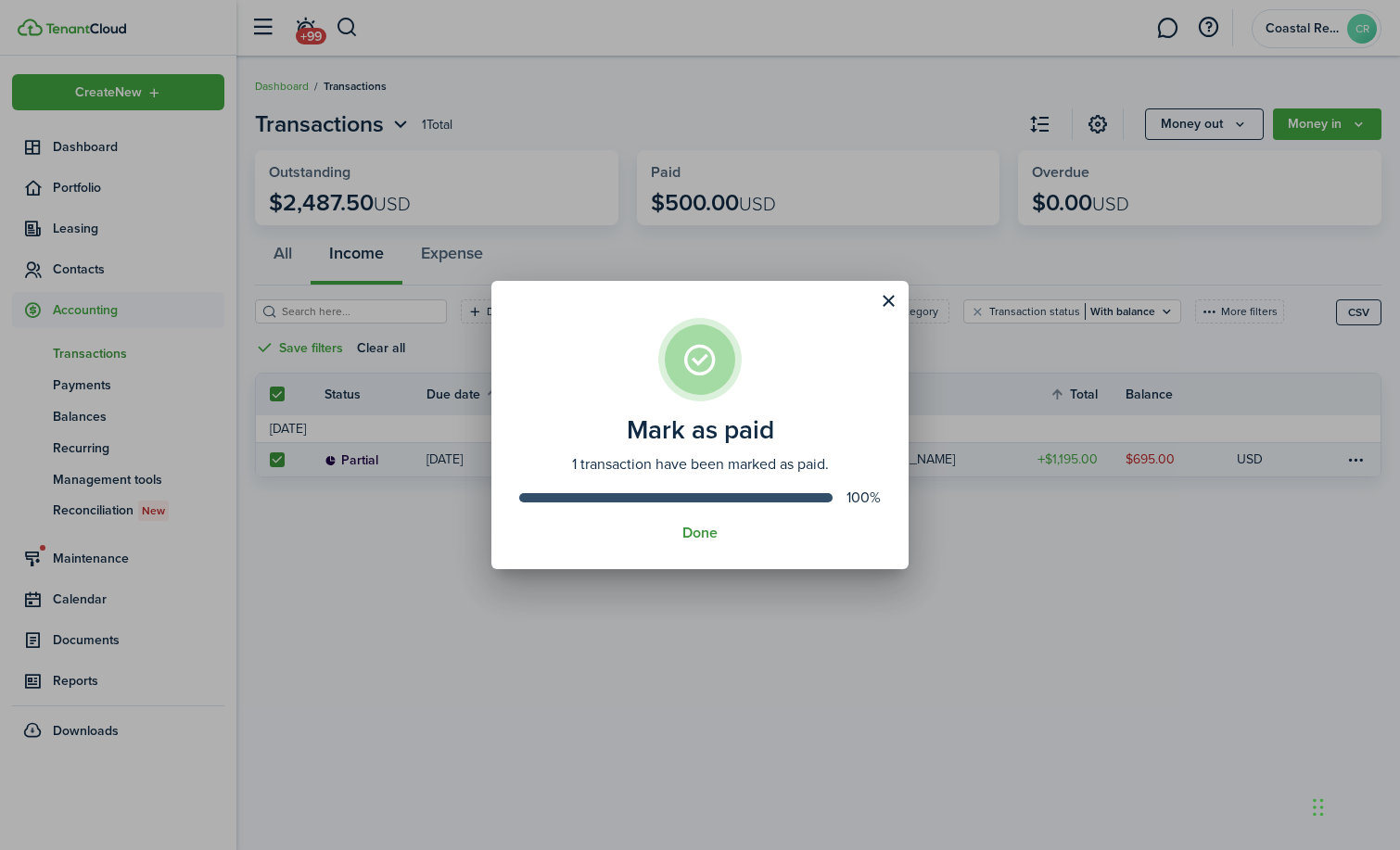
click at [691, 538] on button "Done" at bounding box center [700, 533] width 35 height 17
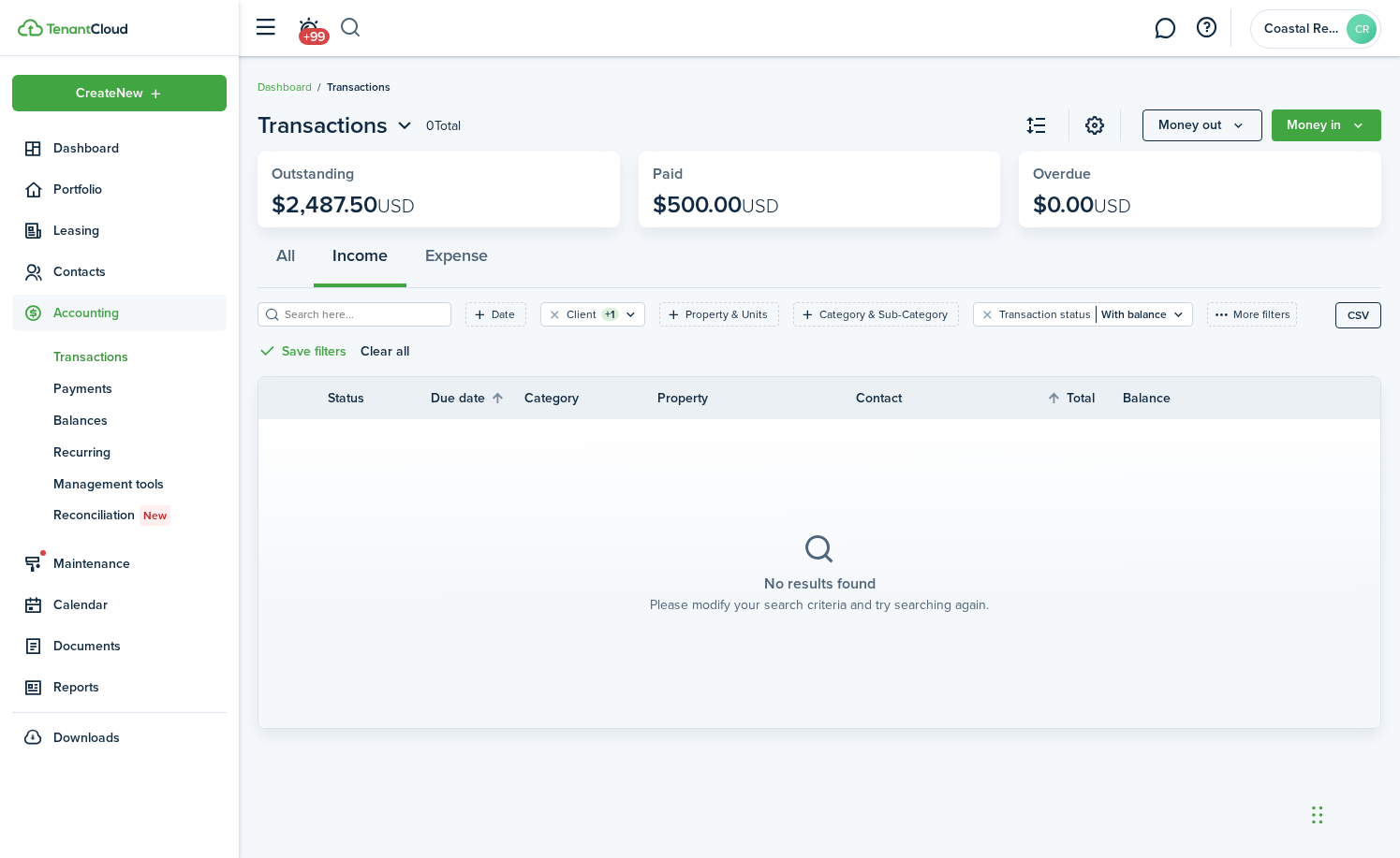
click at [354, 30] on button "button" at bounding box center [351, 28] width 23 height 32
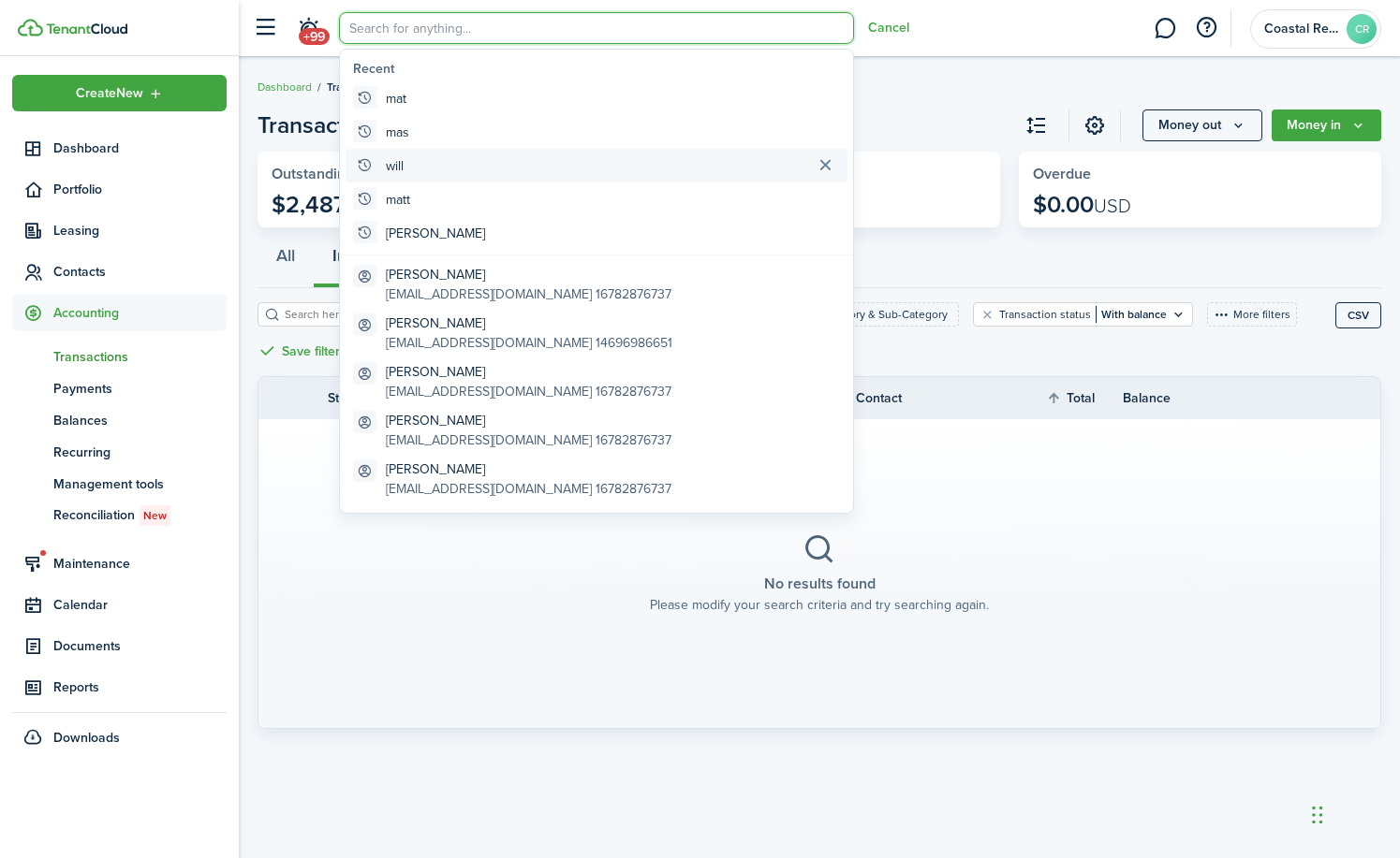
click at [381, 166] on global-search-item "will" at bounding box center [595, 165] width 502 height 33
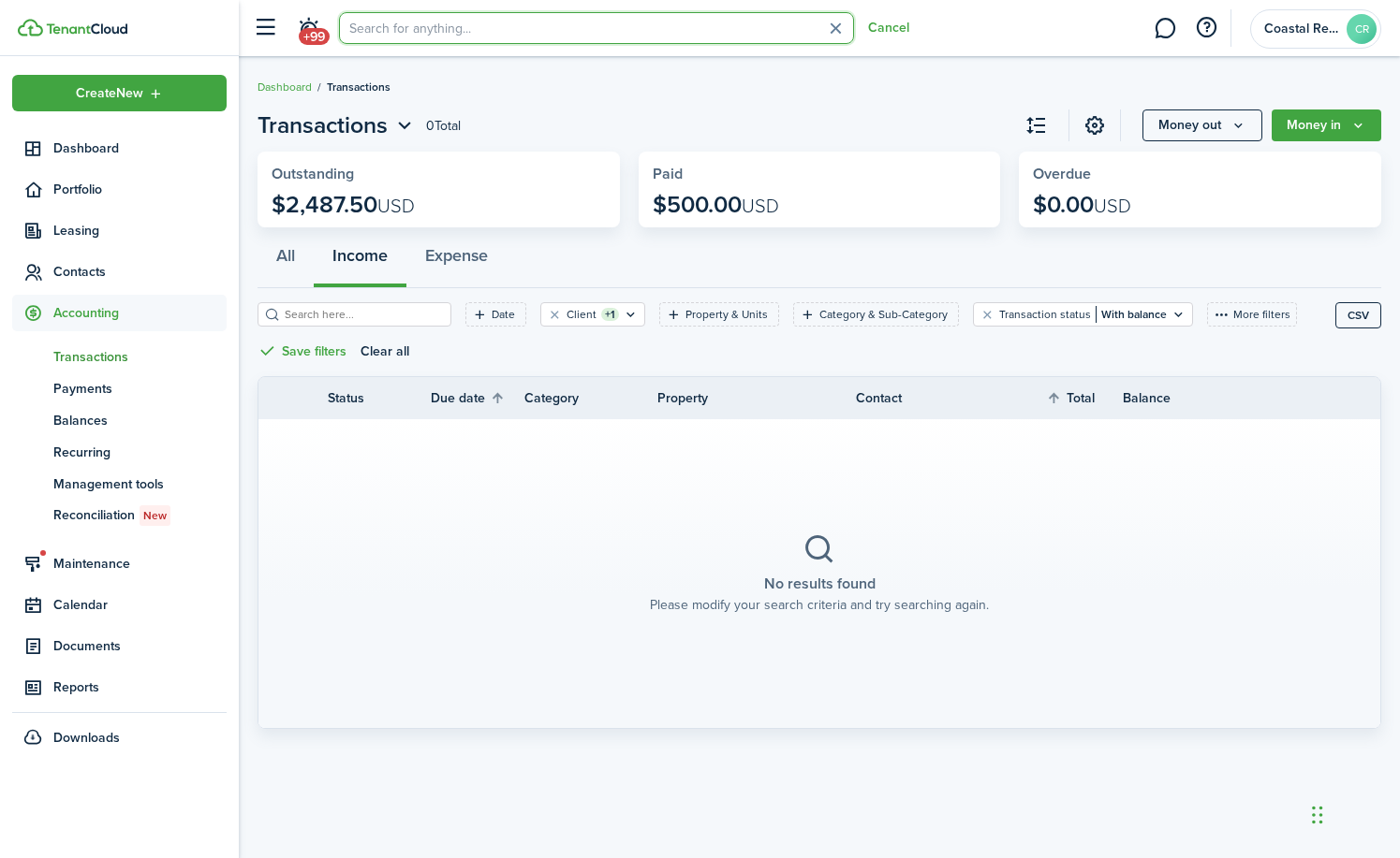
type input "will"
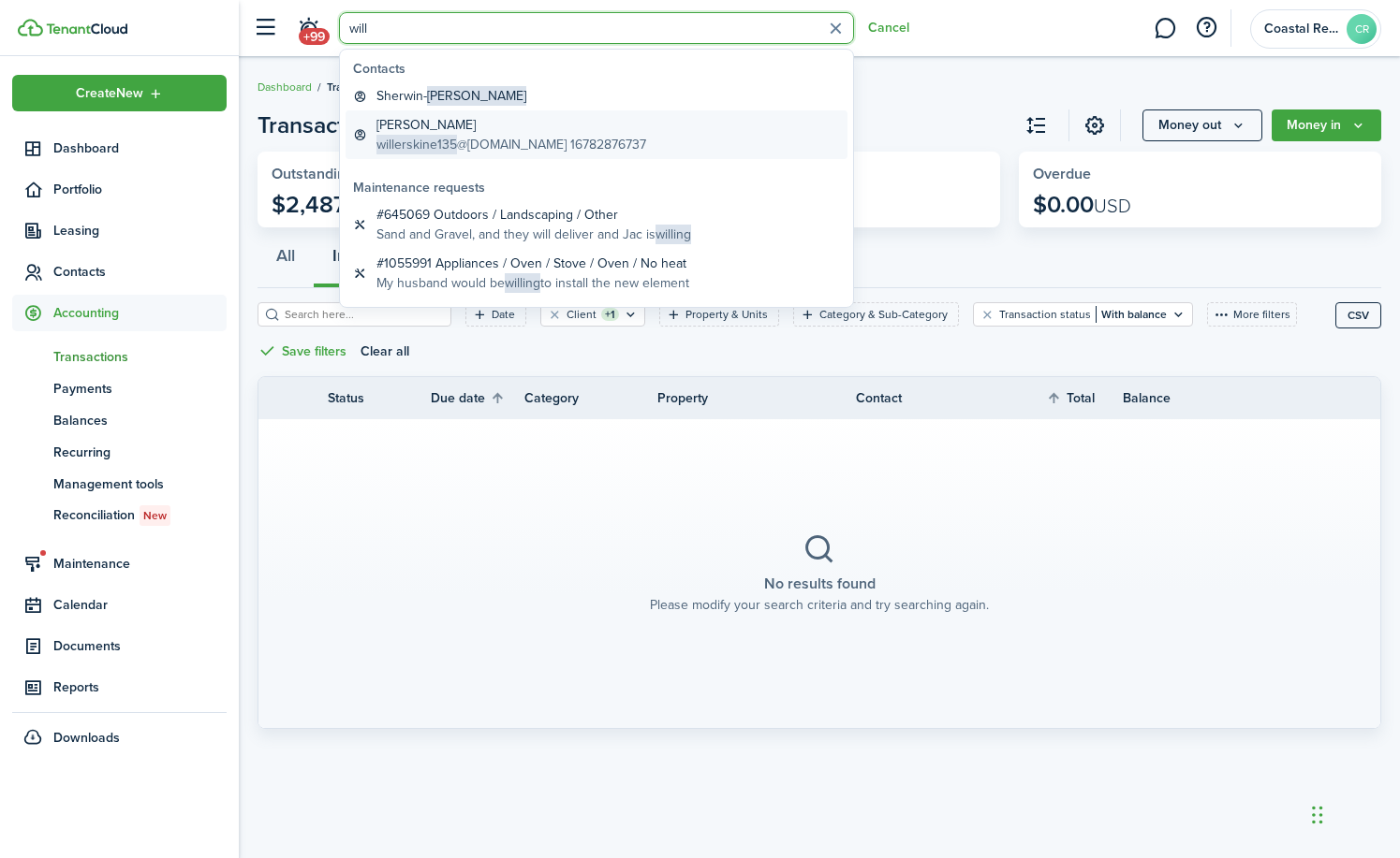
click at [444, 137] on span "willerskine135" at bounding box center [417, 144] width 80 height 20
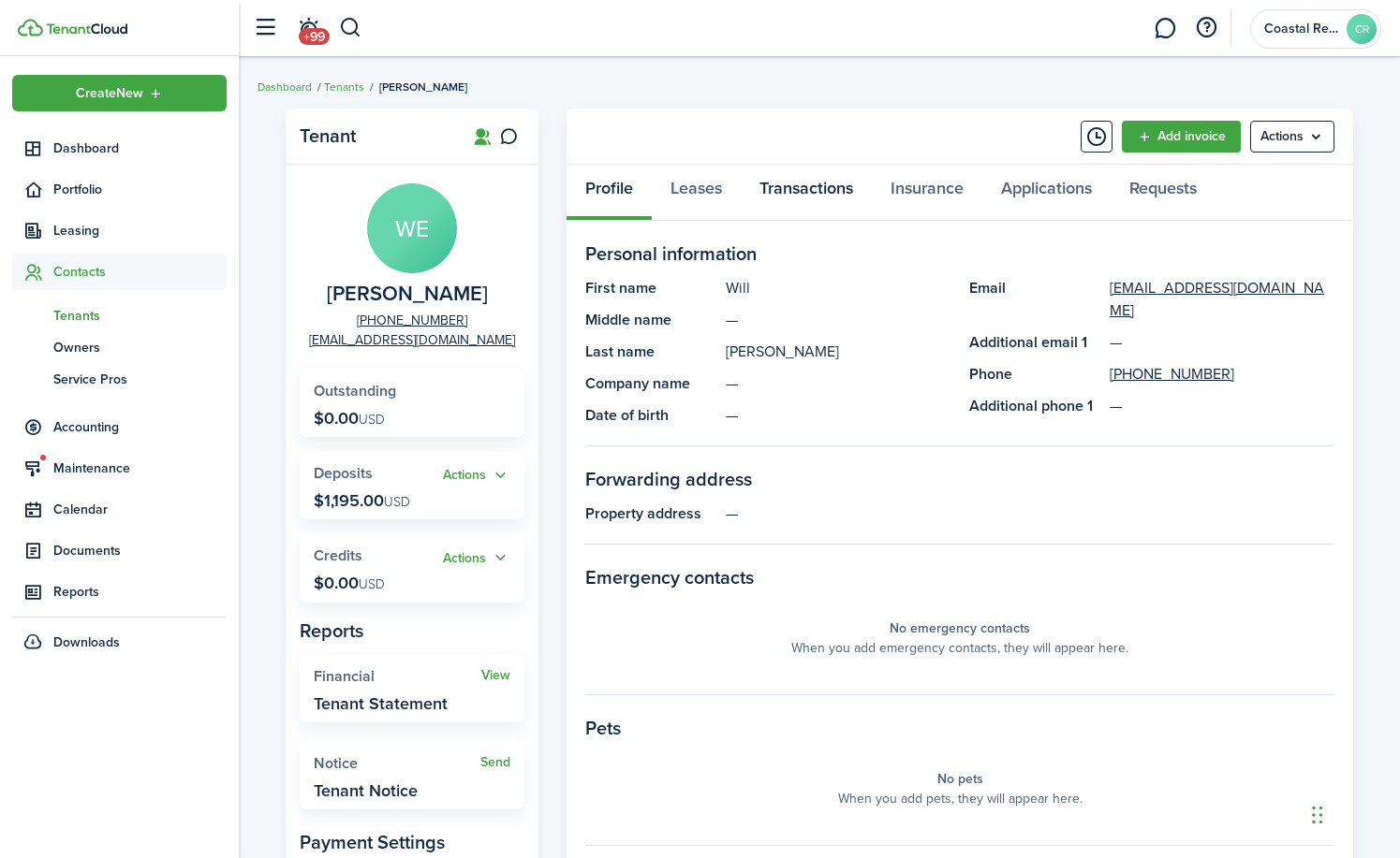
click at [797, 185] on link "Transactions" at bounding box center [806, 192] width 131 height 56
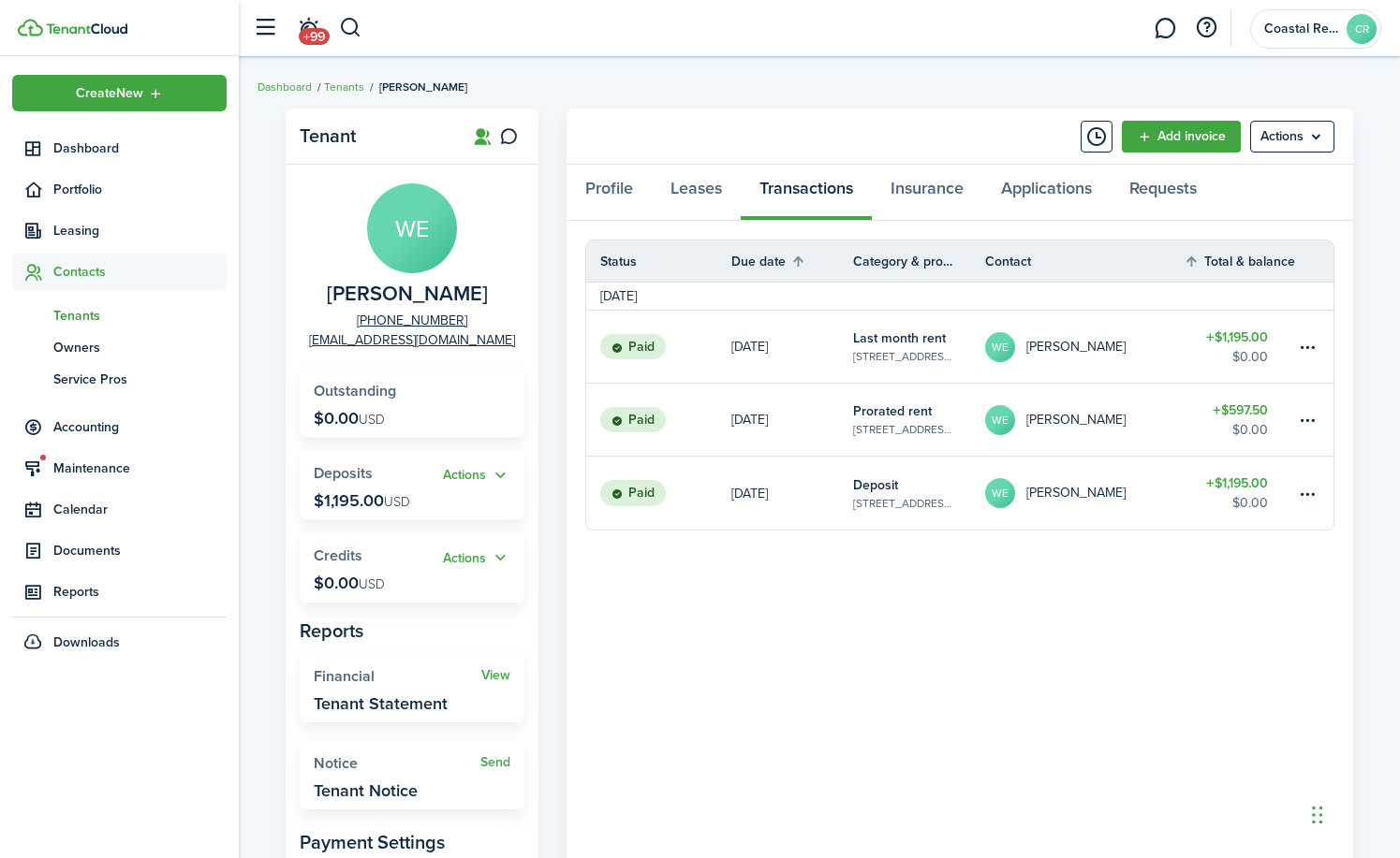
click at [1117, 340] on link "WE [PERSON_NAME]" at bounding box center [1085, 346] width 199 height 72
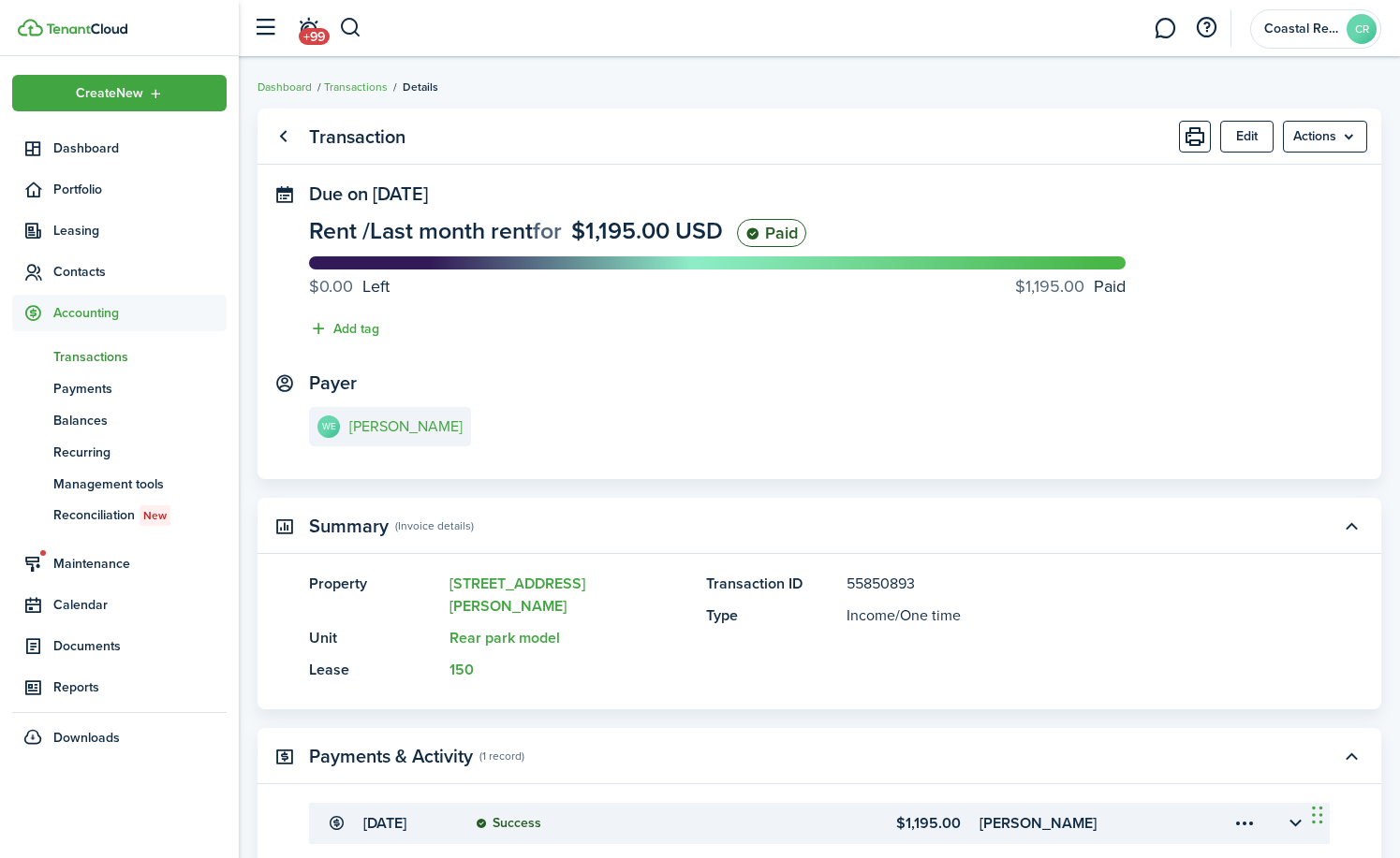
scroll to position [157, 0]
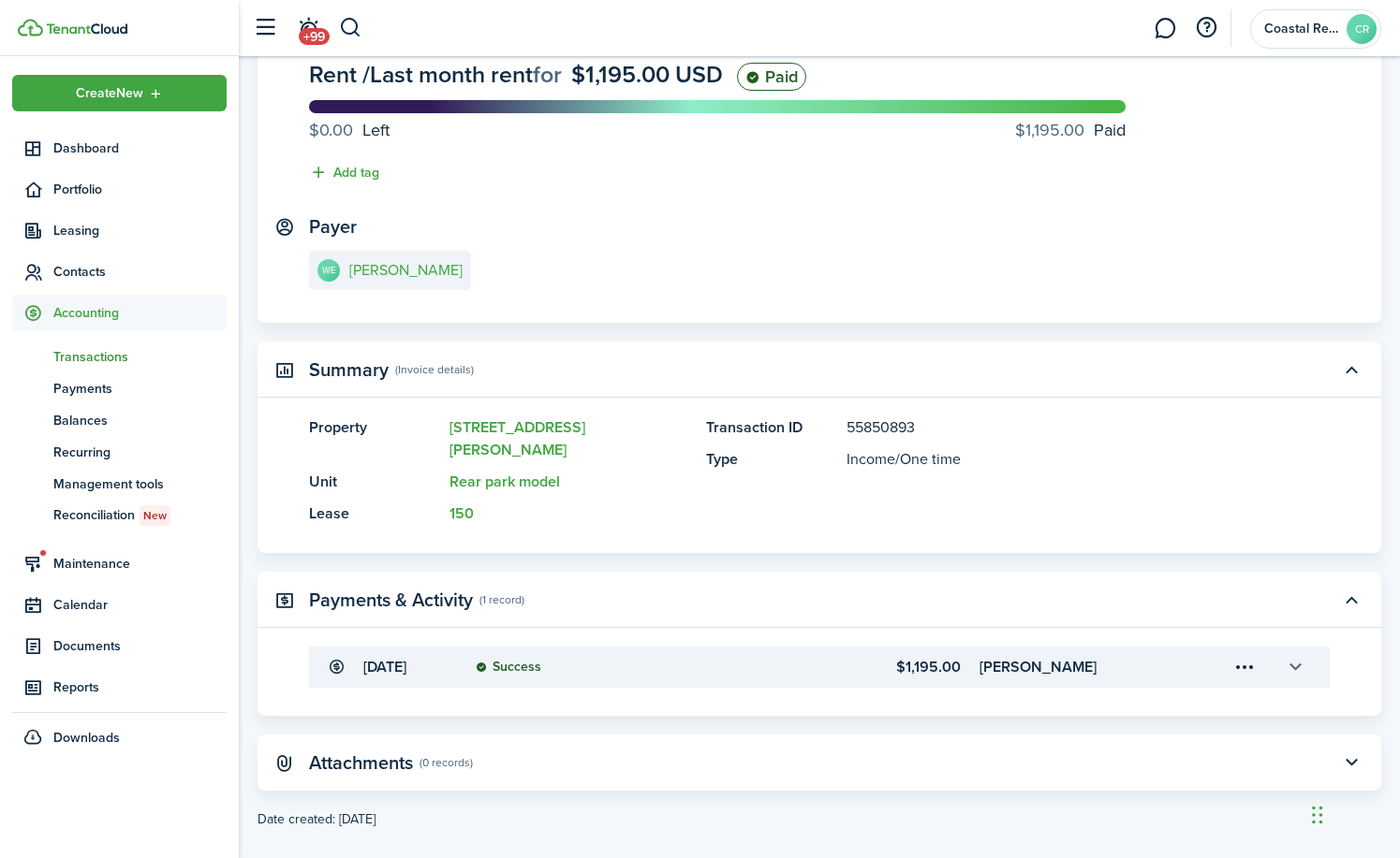
click at [1295, 652] on button "button" at bounding box center [1294, 667] width 32 height 32
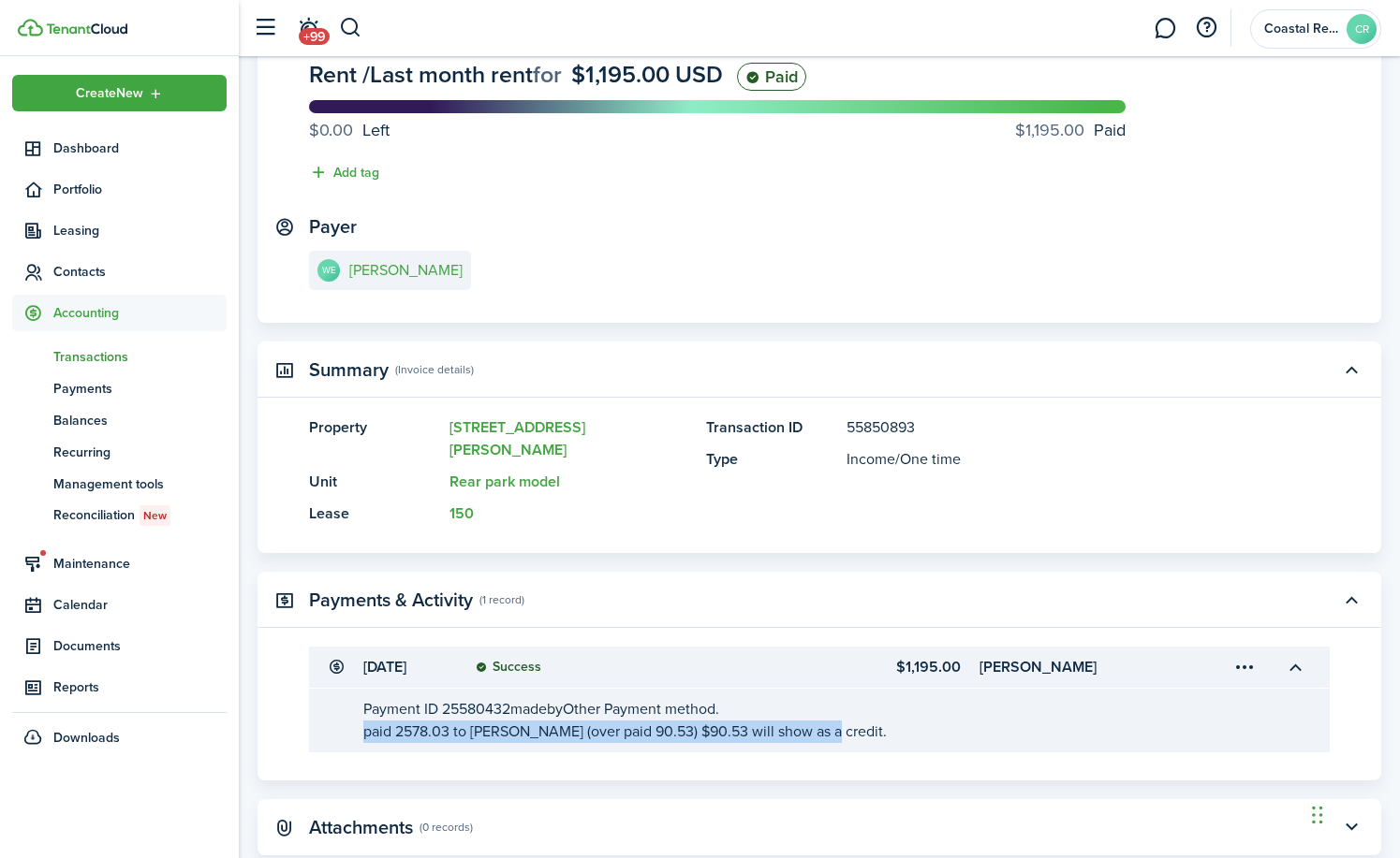
drag, startPoint x: 812, startPoint y: 713, endPoint x: 360, endPoint y: 714, distance: 452.0
click at [360, 714] on transaction-details-table-item-description "Payment ID 25580432 made by Other Payment method. paid 2578.03 to [PERSON_NAME]…" at bounding box center [819, 720] width 1021 height 64
drag, startPoint x: 360, startPoint y: 714, endPoint x: 374, endPoint y: 712, distance: 14.1
copy span "paid 2578.03 to [PERSON_NAME] (over paid 90.53) $90.53 will show as a credit."
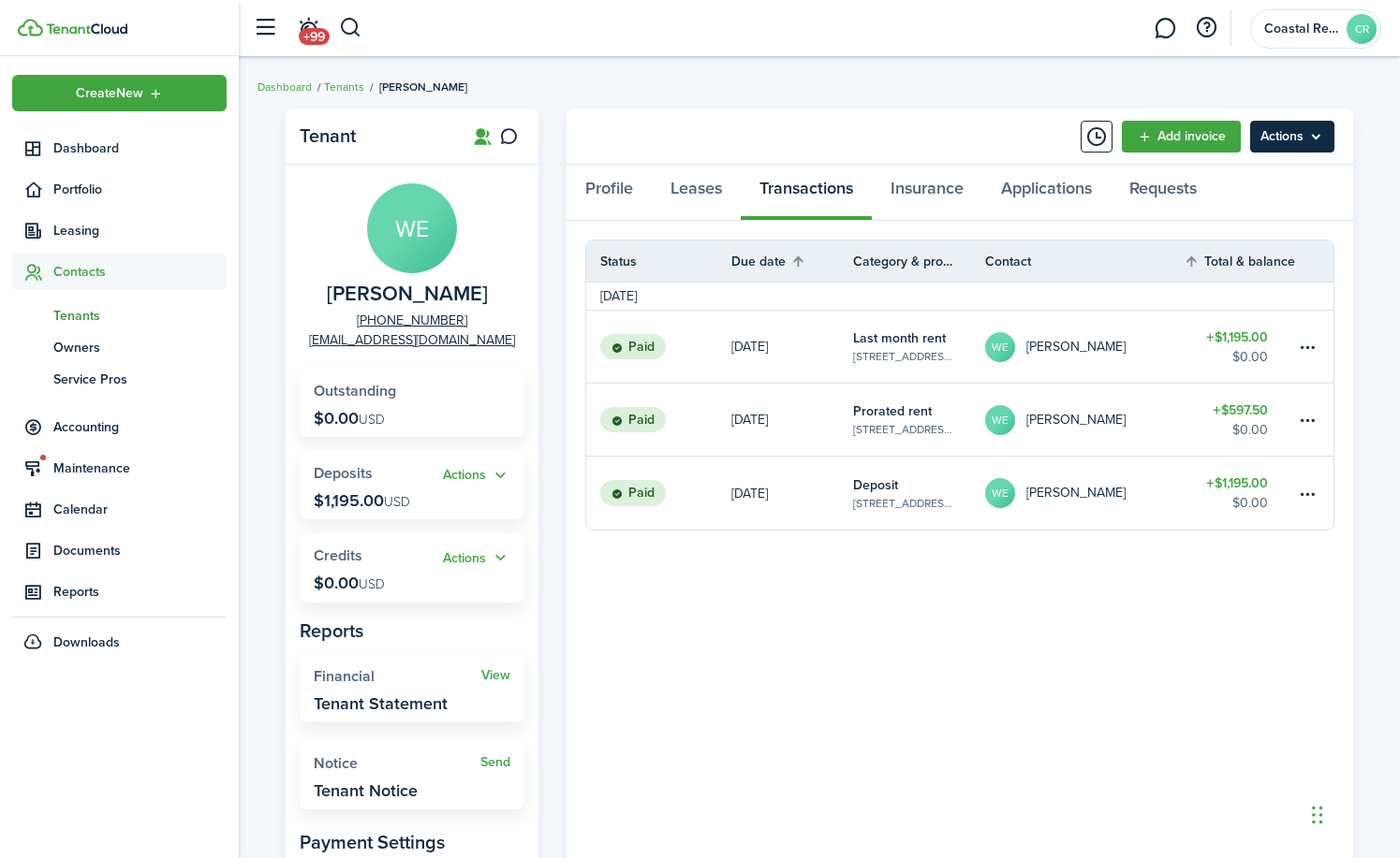
click at [1282, 134] on menu-btn "Actions" at bounding box center [1292, 136] width 84 height 32
click at [84, 426] on span "Accounting" at bounding box center [140, 427] width 173 height 20
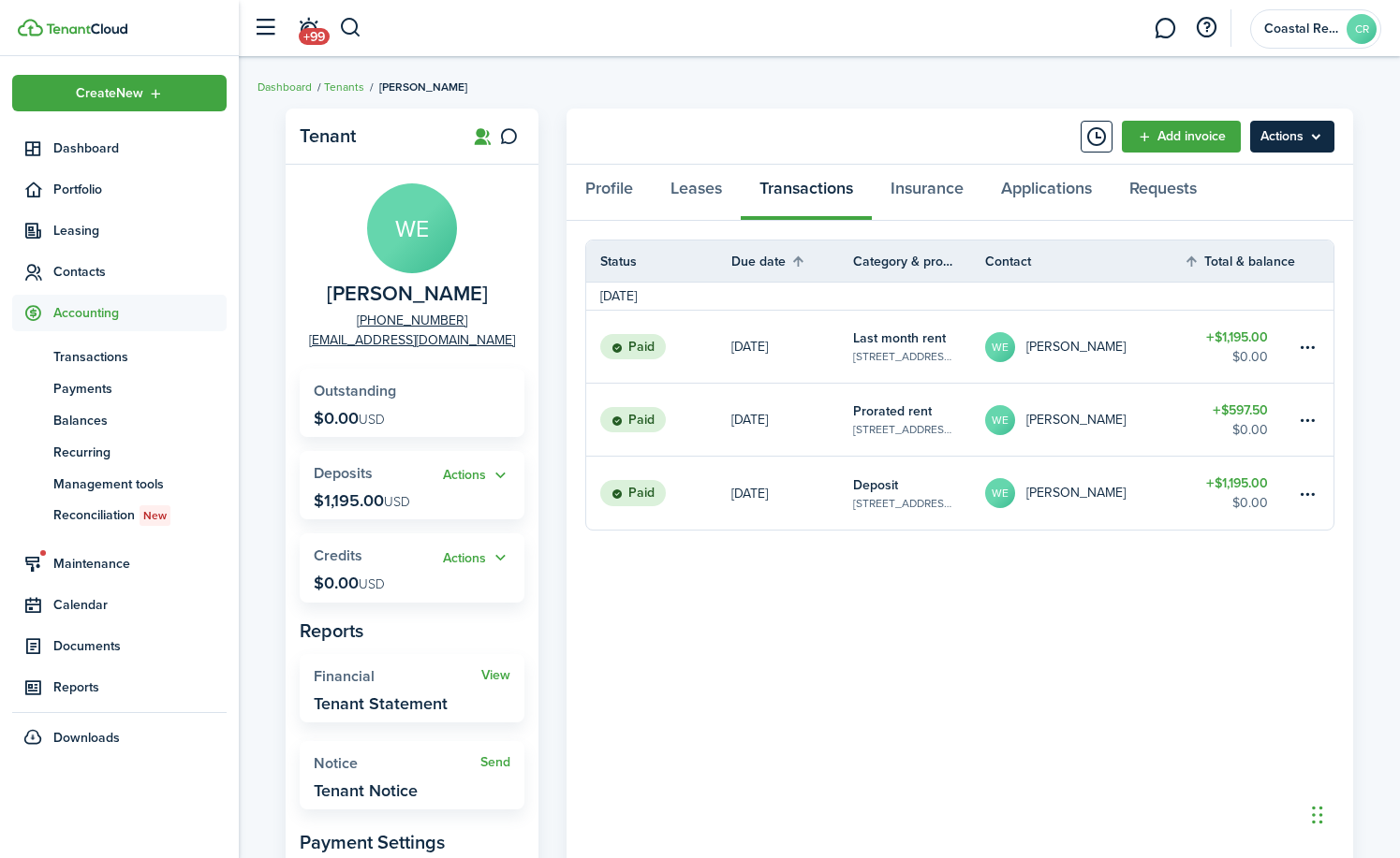
click at [1277, 138] on menu-btn "Actions" at bounding box center [1292, 136] width 84 height 32
click at [70, 383] on span "Payments" at bounding box center [140, 389] width 173 height 20
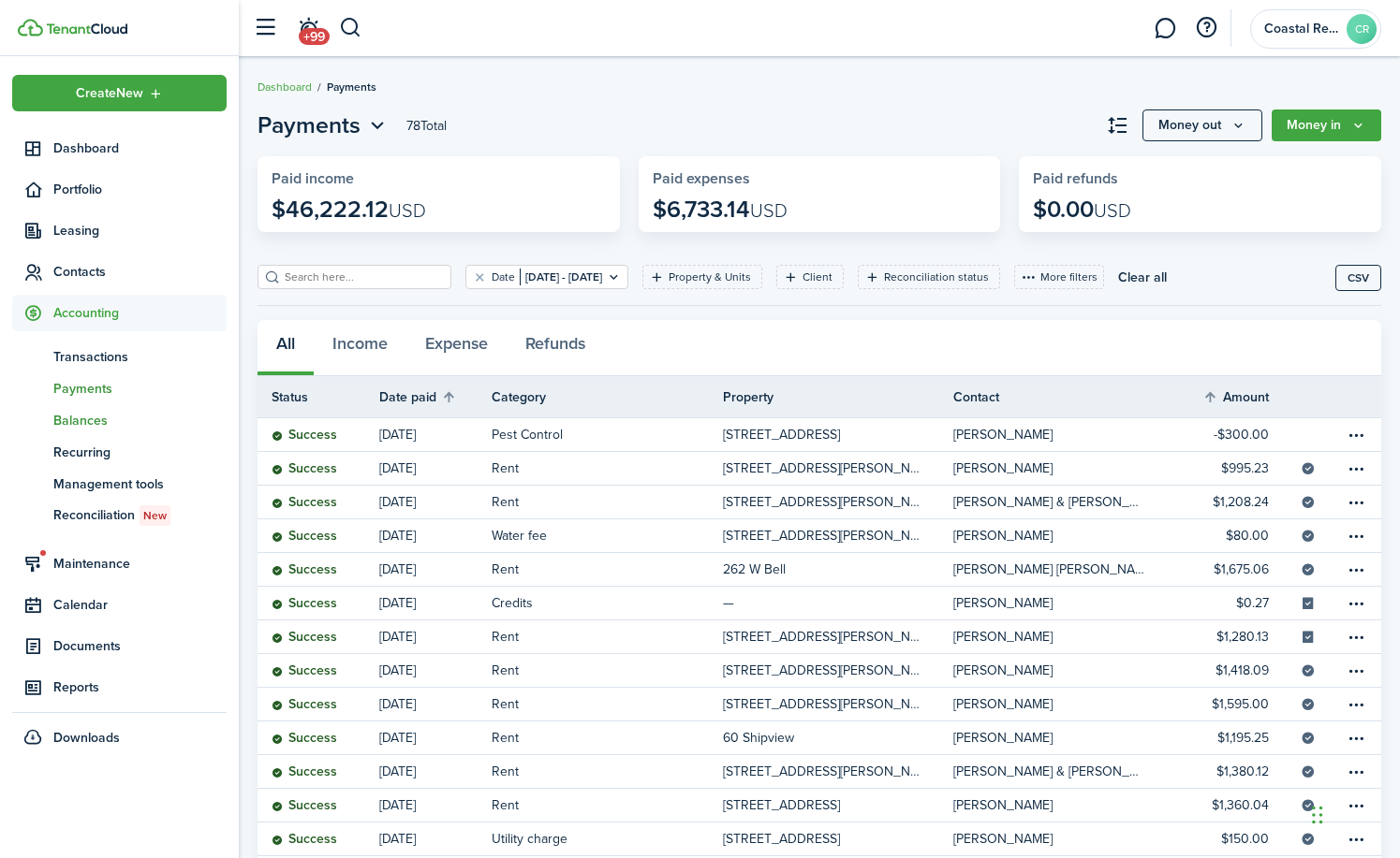
click at [69, 419] on span "Balances" at bounding box center [140, 420] width 173 height 20
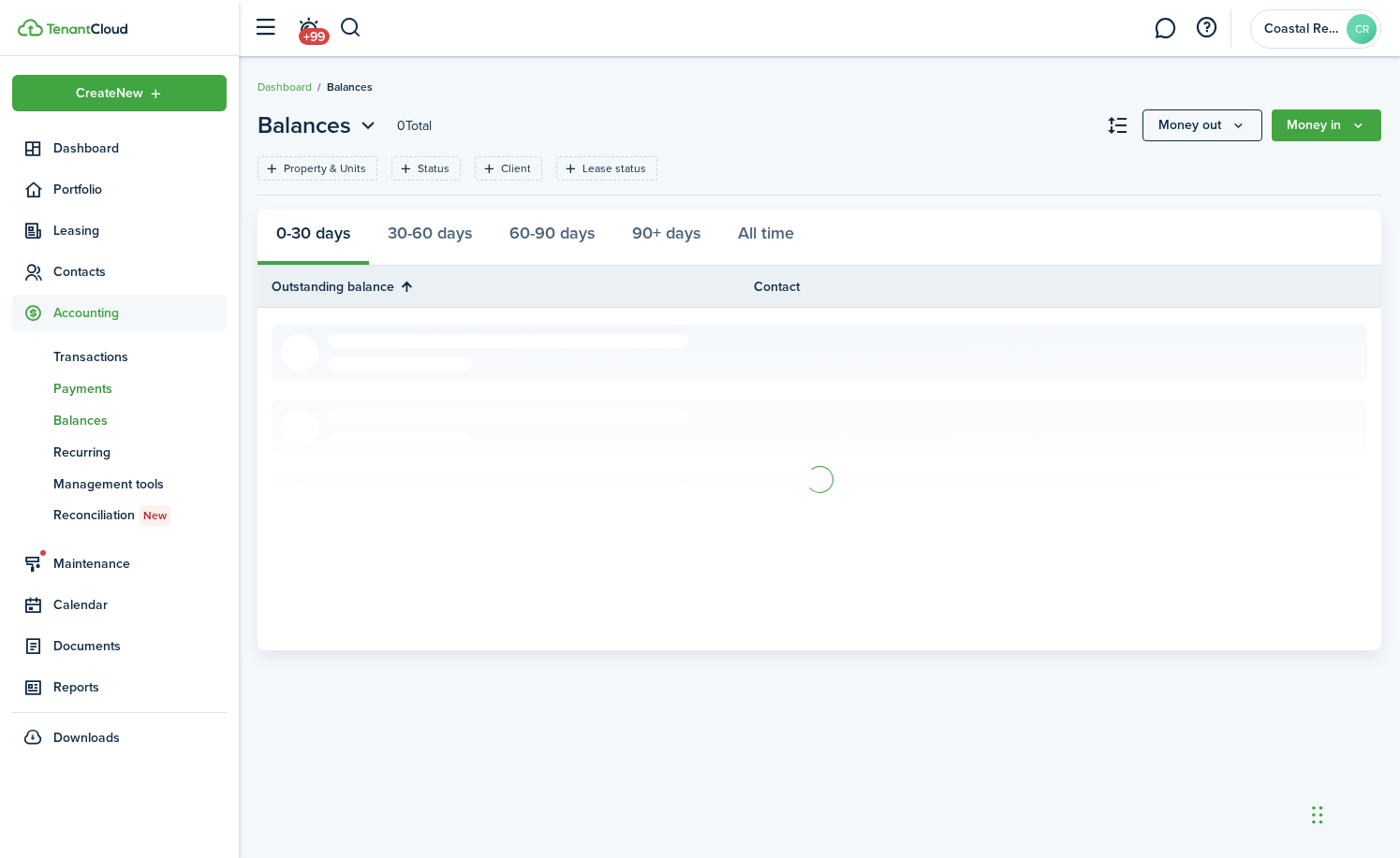
click at [84, 392] on span "Payments" at bounding box center [140, 389] width 173 height 20
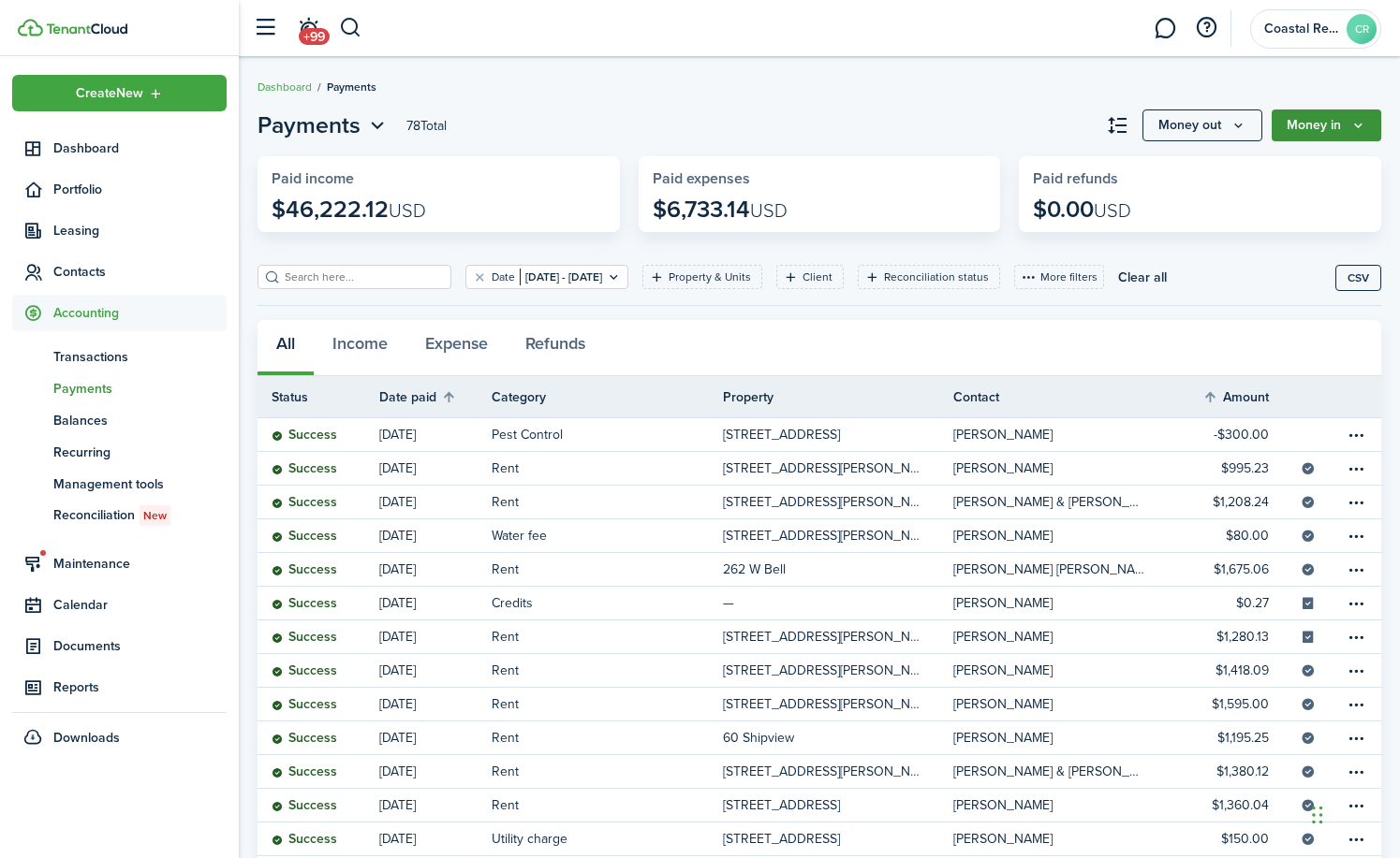
click at [1292, 118] on button "Money in" at bounding box center [1325, 125] width 110 height 32
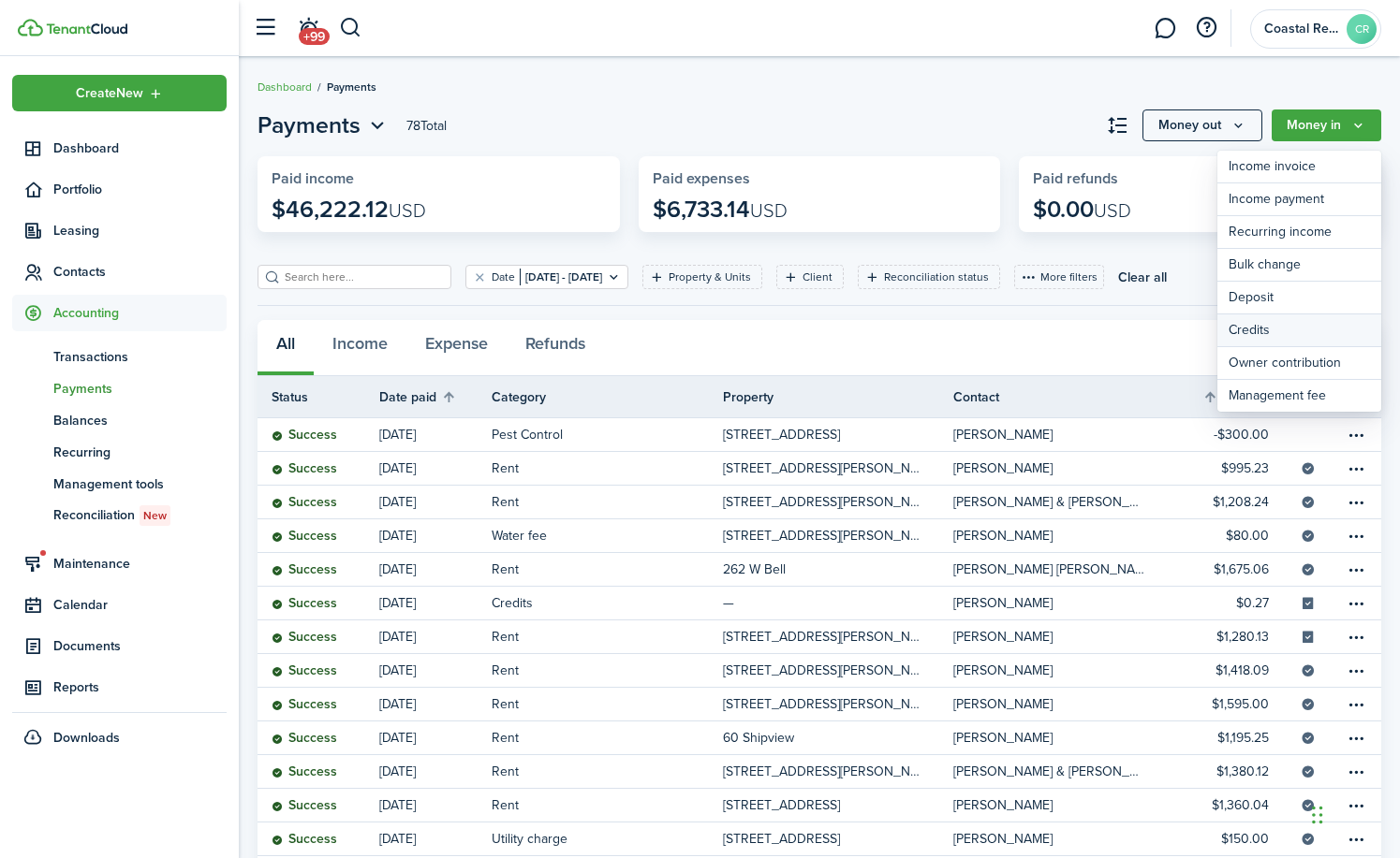
click at [1241, 326] on link "Credits" at bounding box center [1299, 331] width 163 height 32
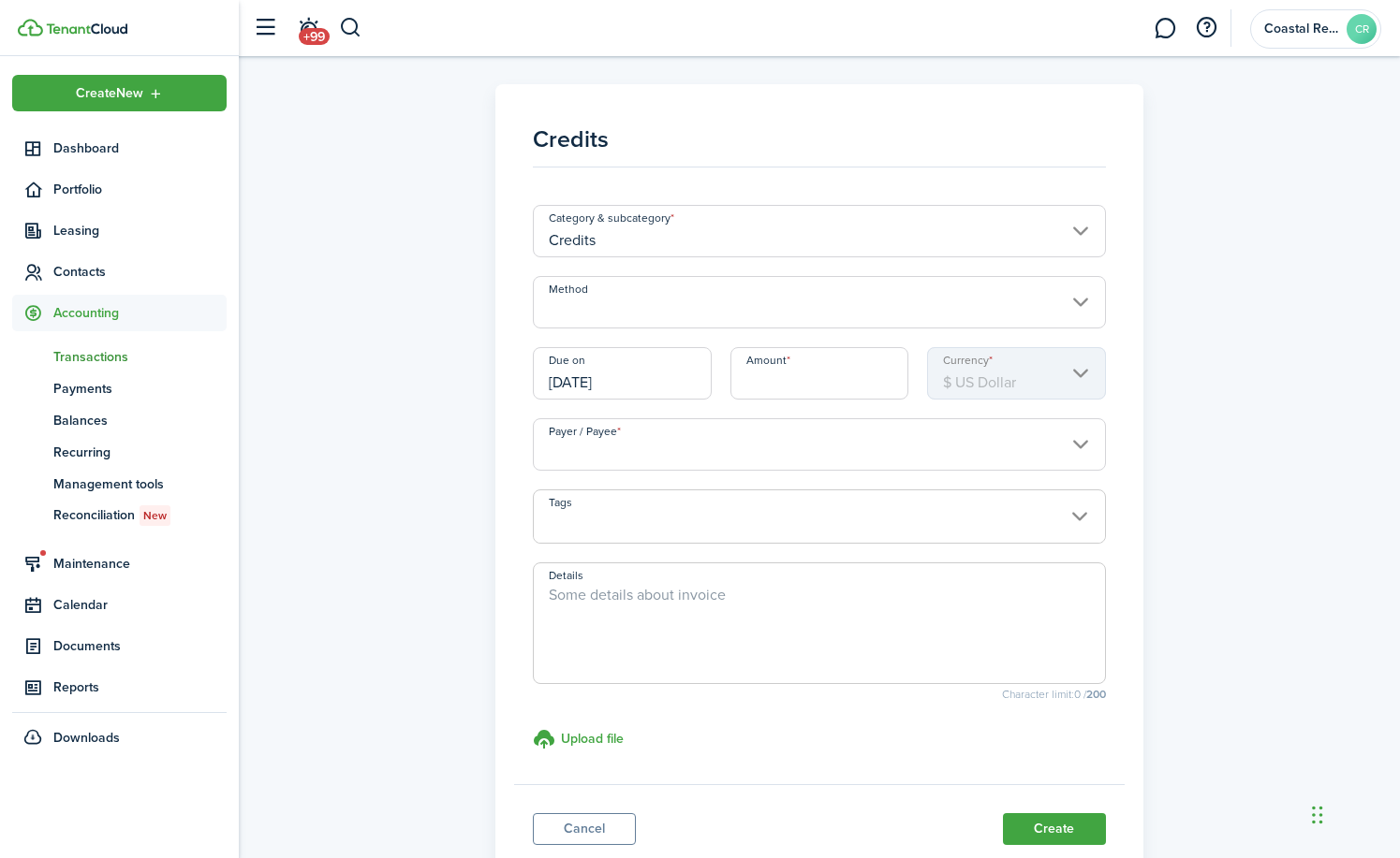
click at [1086, 302] on input "Method" at bounding box center [819, 302] width 573 height 53
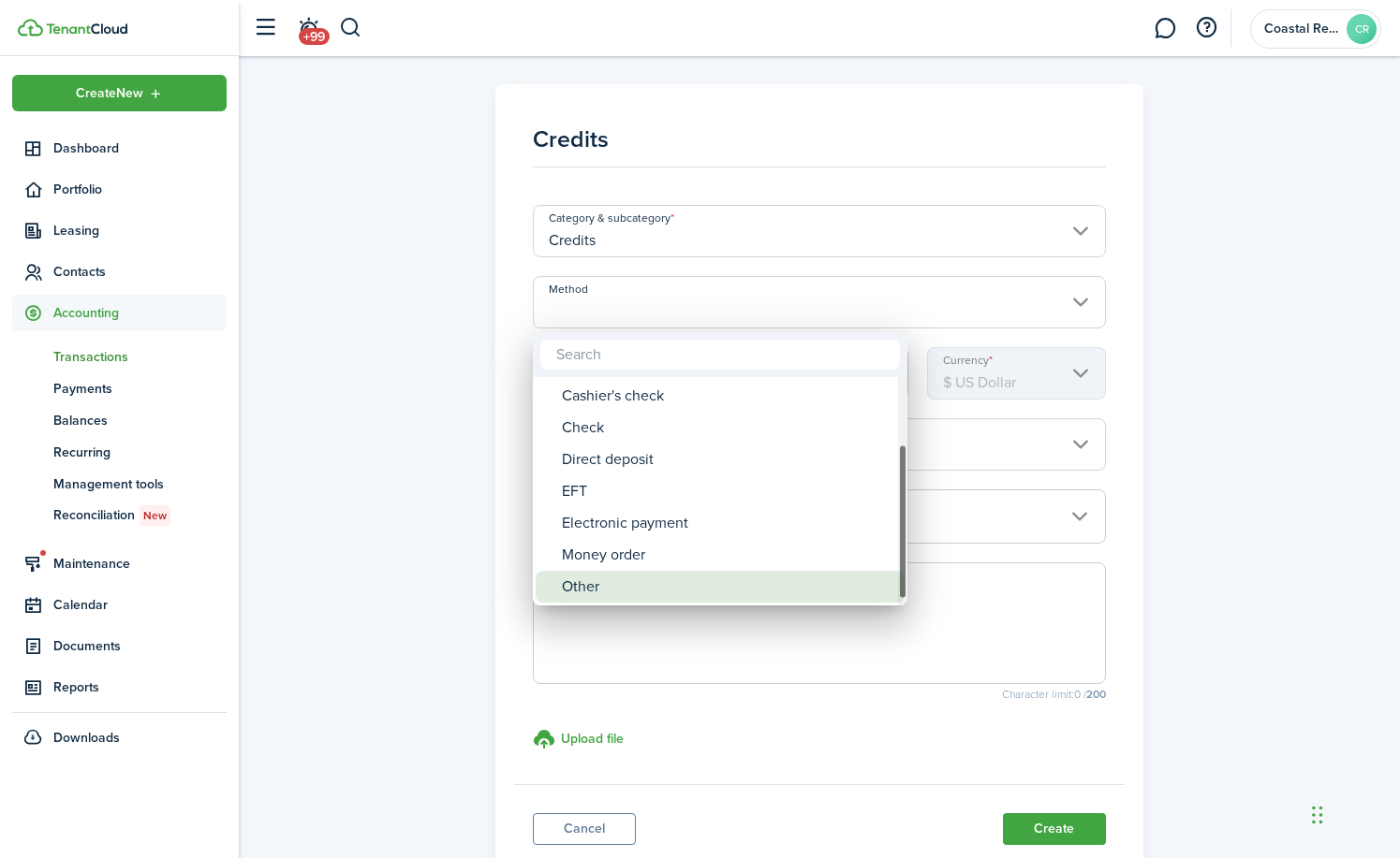
click at [595, 587] on div "Other" at bounding box center [727, 587] width 332 height 32
type input "Other"
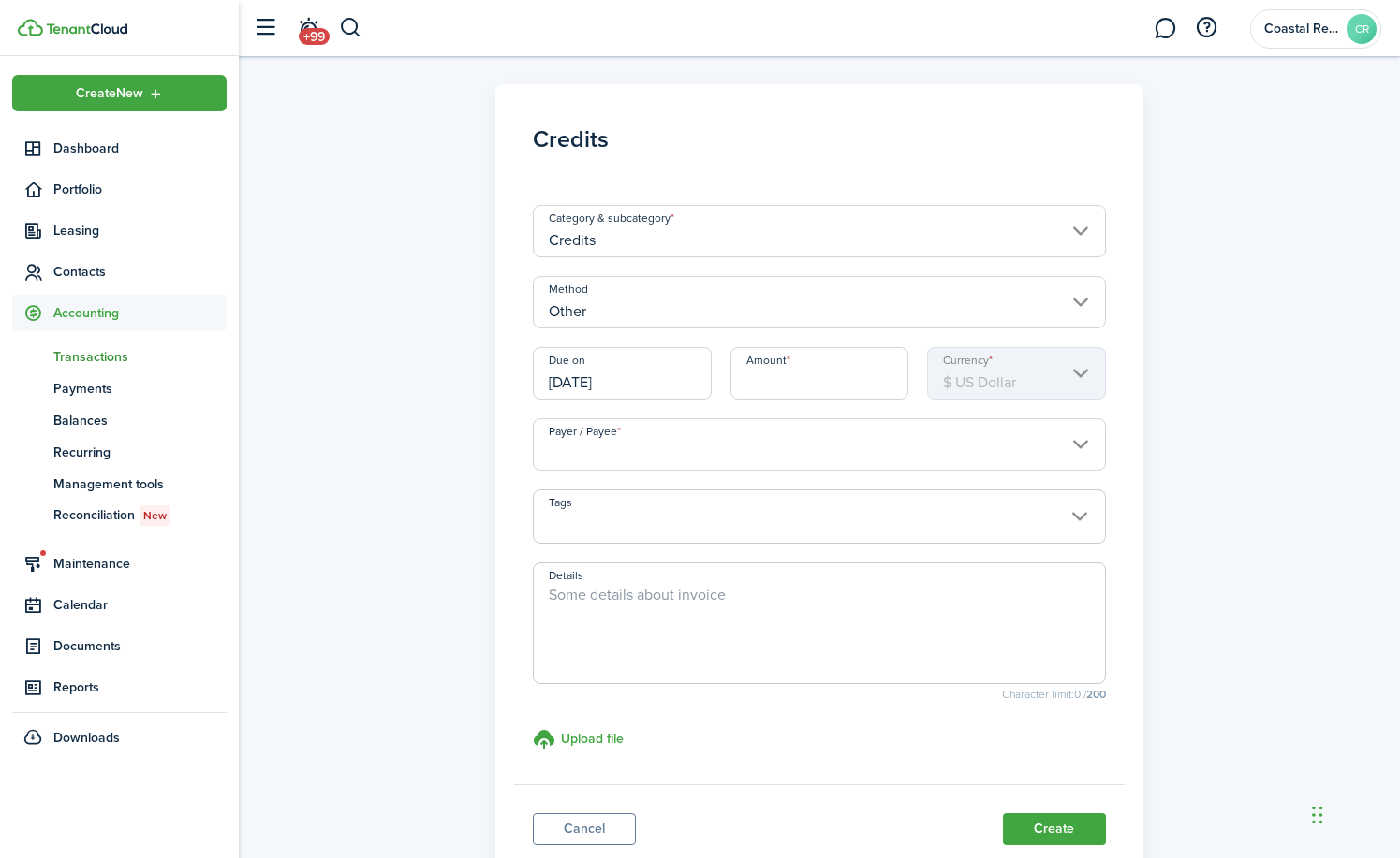
paste textarea "paid 2578.03 to [PERSON_NAME] (over paid 90.53) $90.53 will show as a credit."
type textarea "paid 2578.03 to [PERSON_NAME] (over paid 90.53) $90.53 will show as a credit."
click at [786, 389] on input "Amount" at bounding box center [819, 373] width 179 height 53
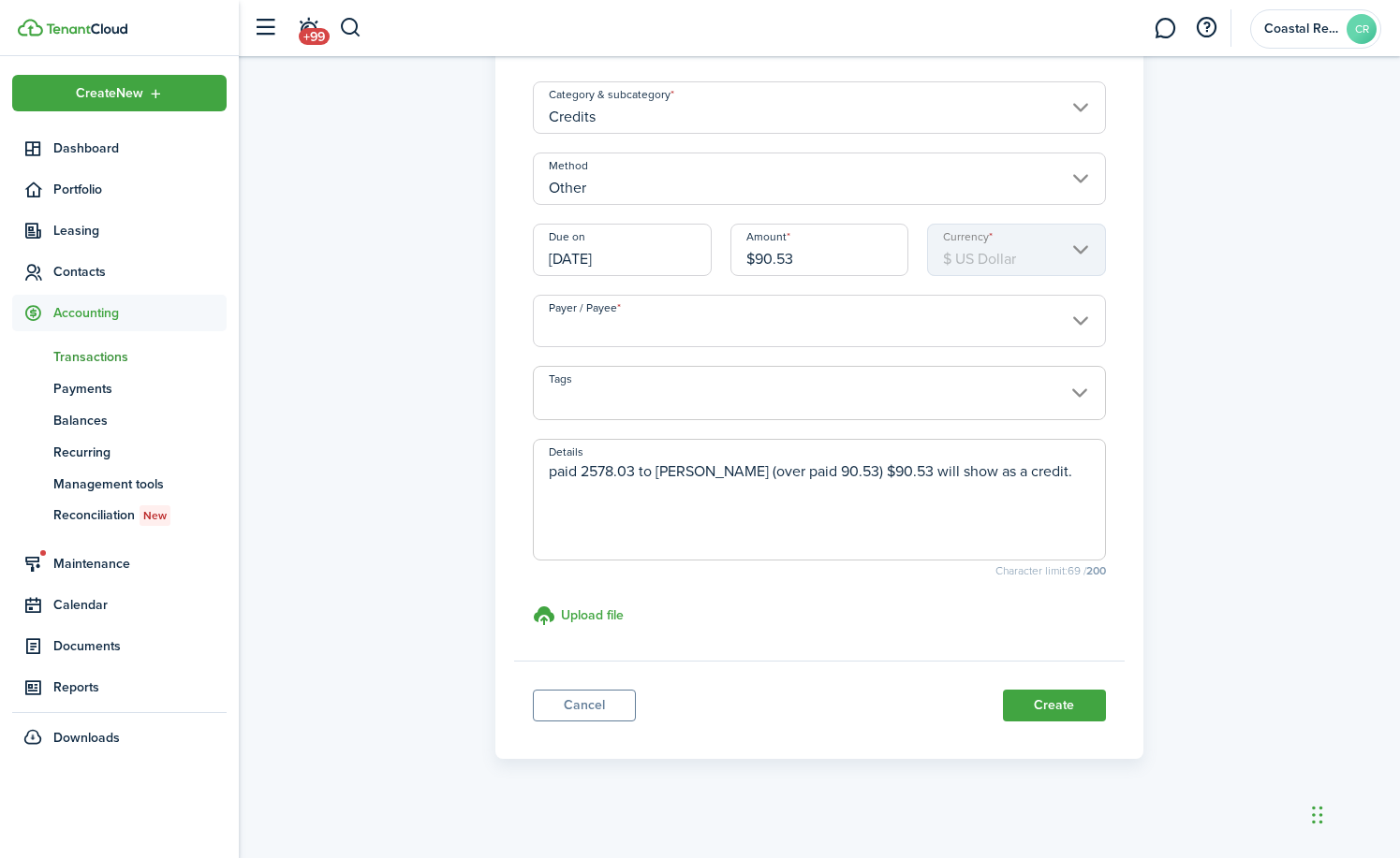
scroll to position [132, 0]
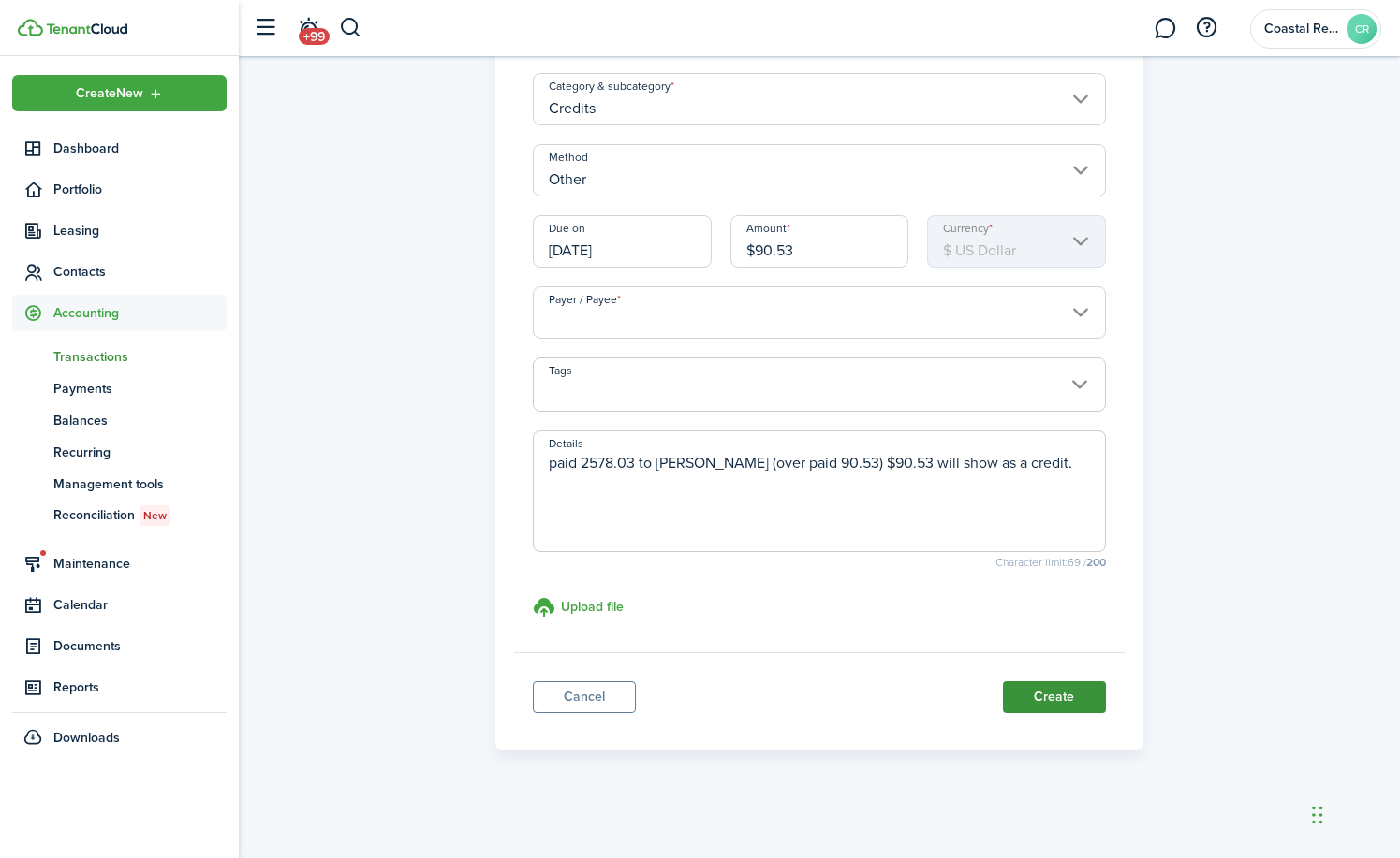
type input "$90.53"
click at [1058, 697] on button "Create" at bounding box center [1054, 697] width 103 height 32
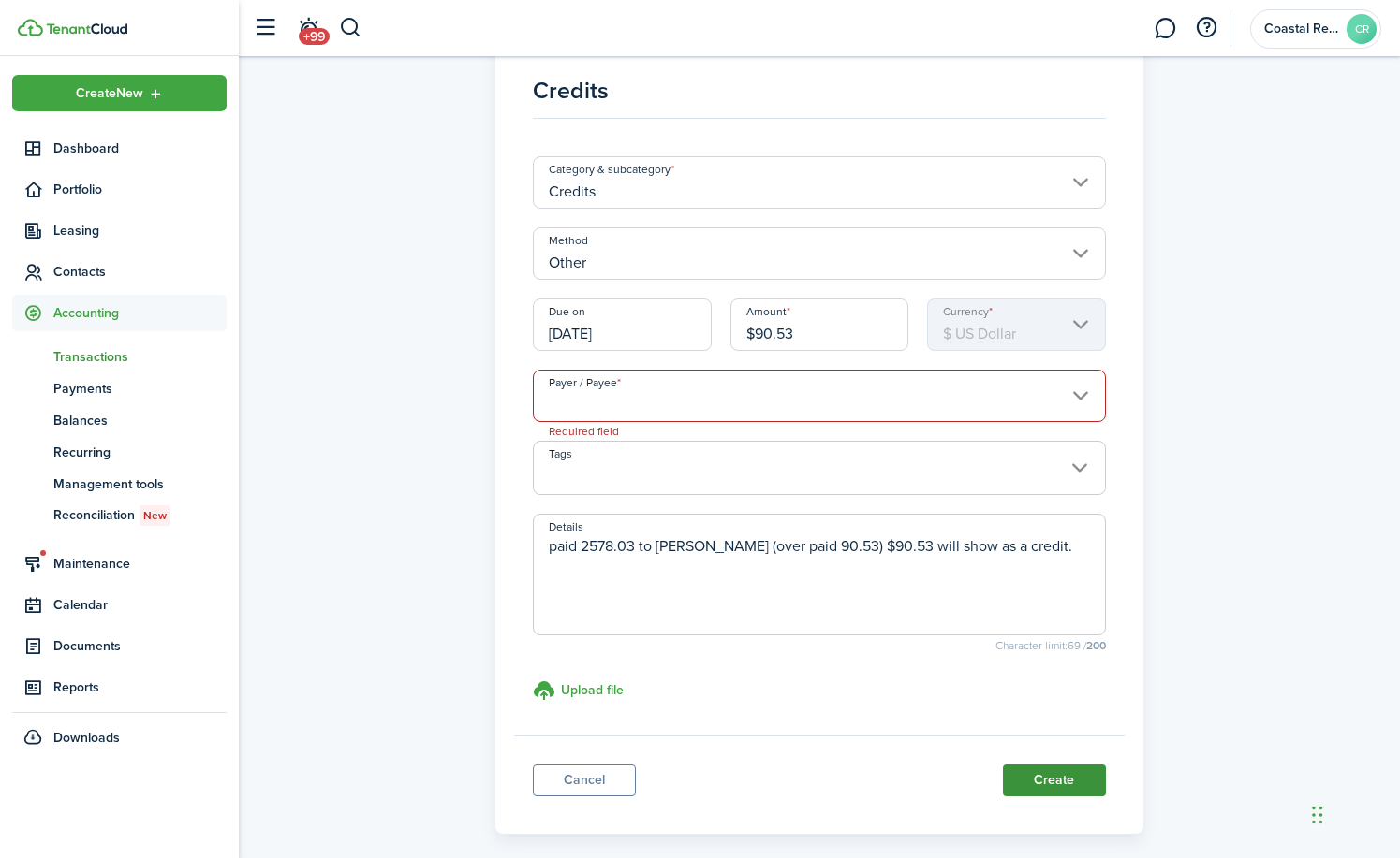
scroll to position [15, 0]
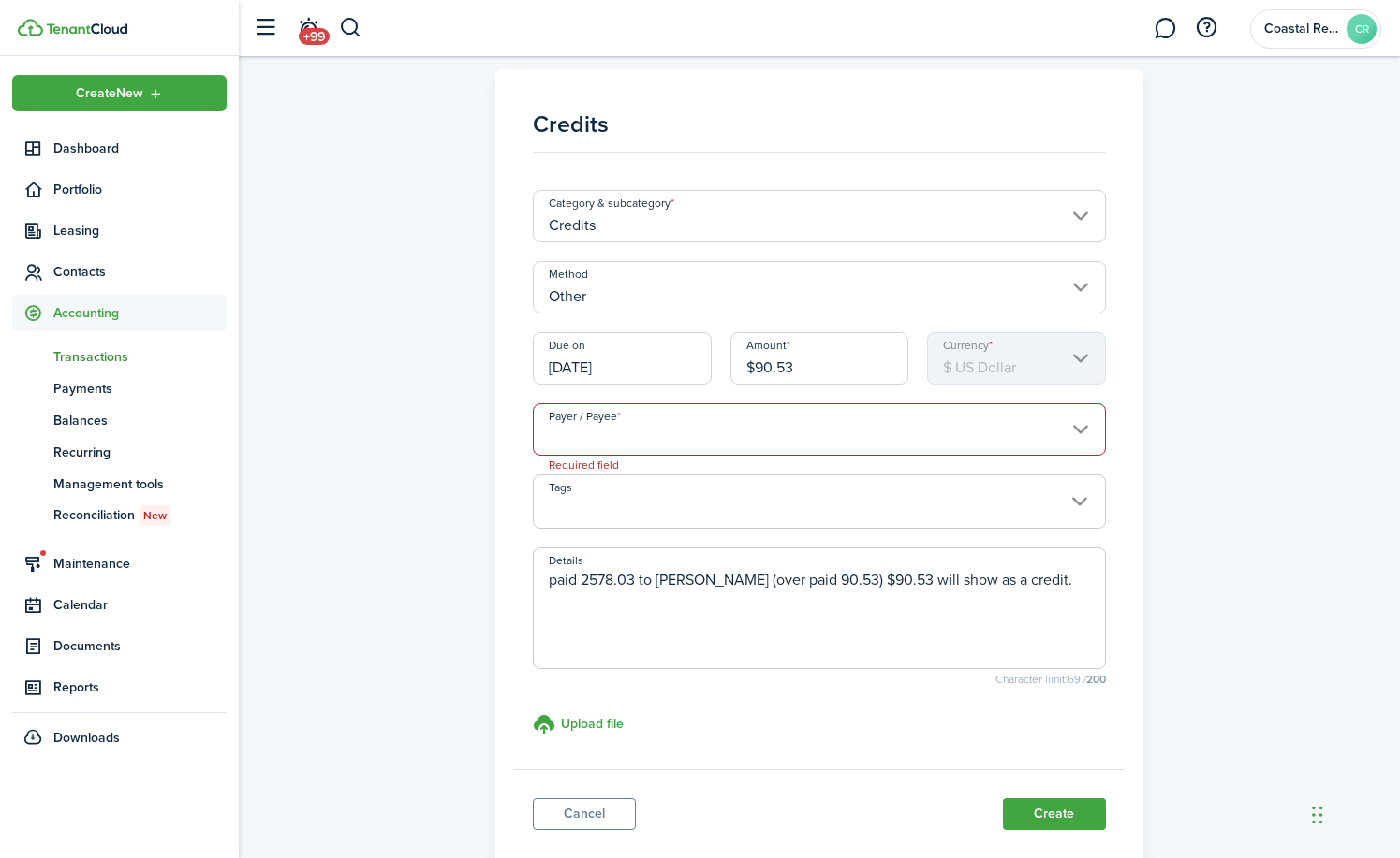
click at [1088, 430] on input "Payer / Payee" at bounding box center [819, 429] width 573 height 53
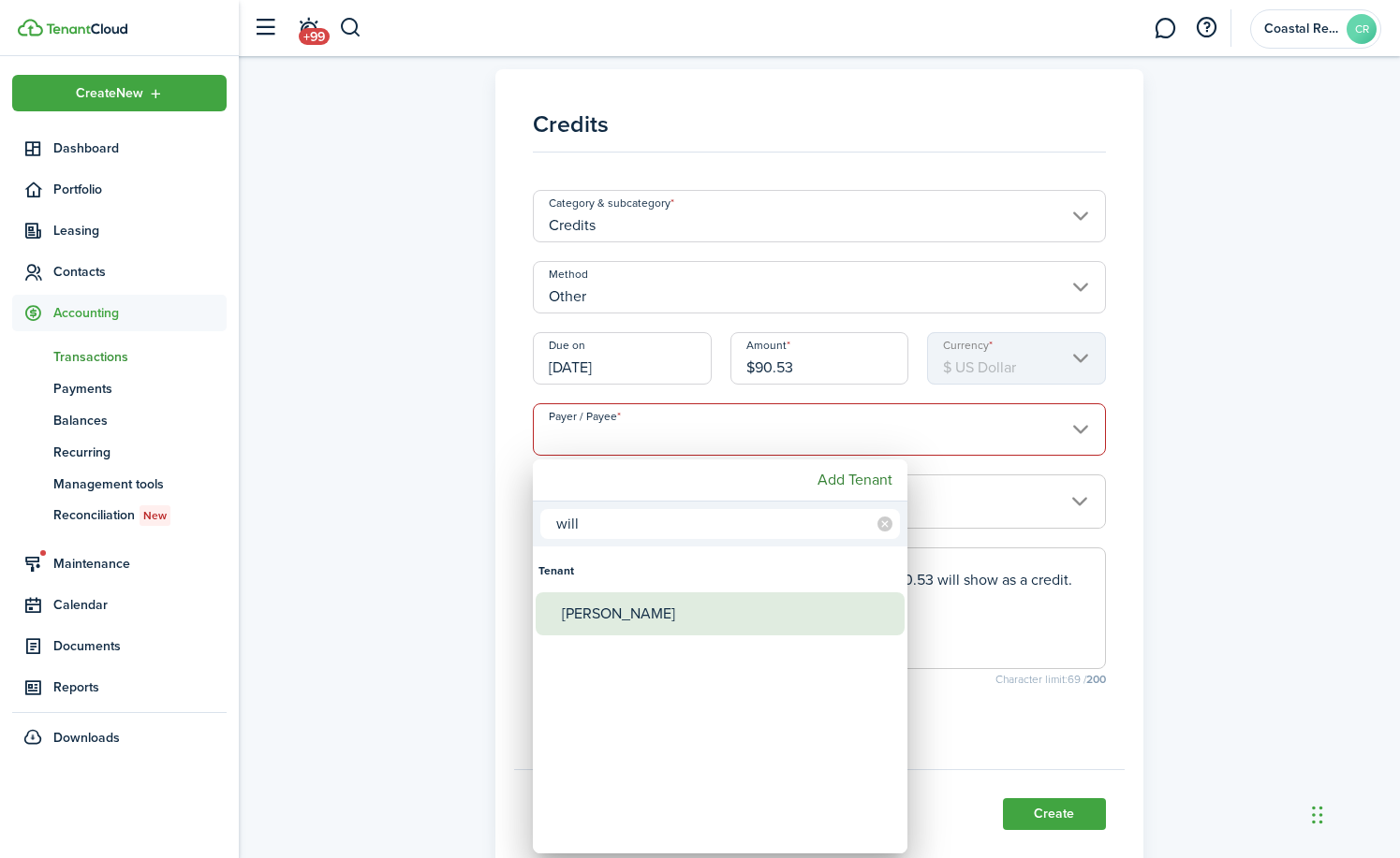
type input "will"
click at [624, 620] on div "[PERSON_NAME]" at bounding box center [727, 613] width 332 height 43
type input "[PERSON_NAME]"
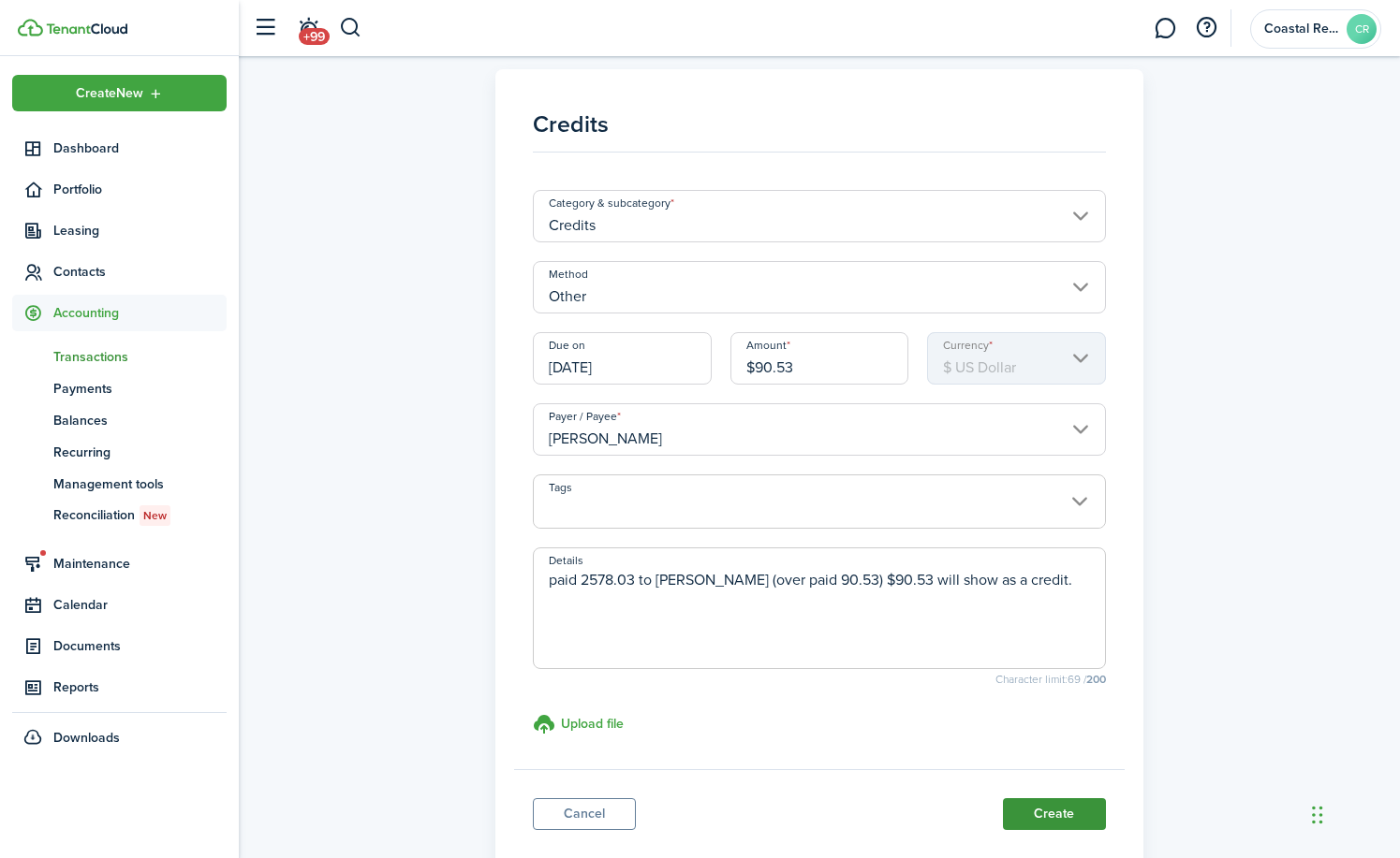
click at [1075, 805] on button "Create" at bounding box center [1054, 814] width 103 height 32
